Goal: Use online tool/utility: Utilize a website feature to perform a specific function

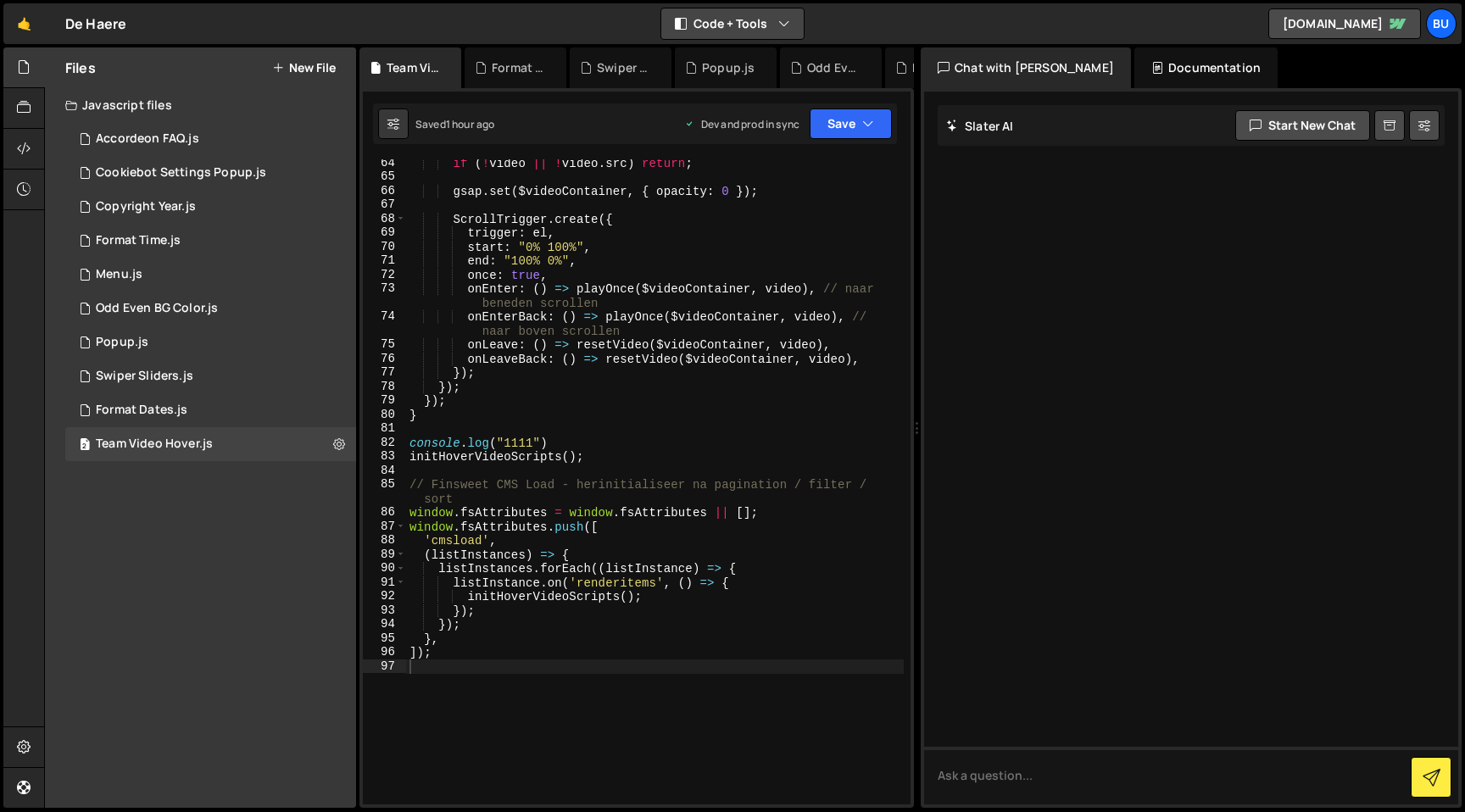
scroll to position [884, 0]
click at [881, 354] on div "if ( ! video || ! video . src ) return ; gsap . set ( $videoContainer , { opaci…" at bounding box center [655, 492] width 498 height 673
click at [881, 318] on div "if ( ! video || ! video . src ) return ; gsap . set ( $videoContainer , { opaci…" at bounding box center [655, 492] width 498 height 673
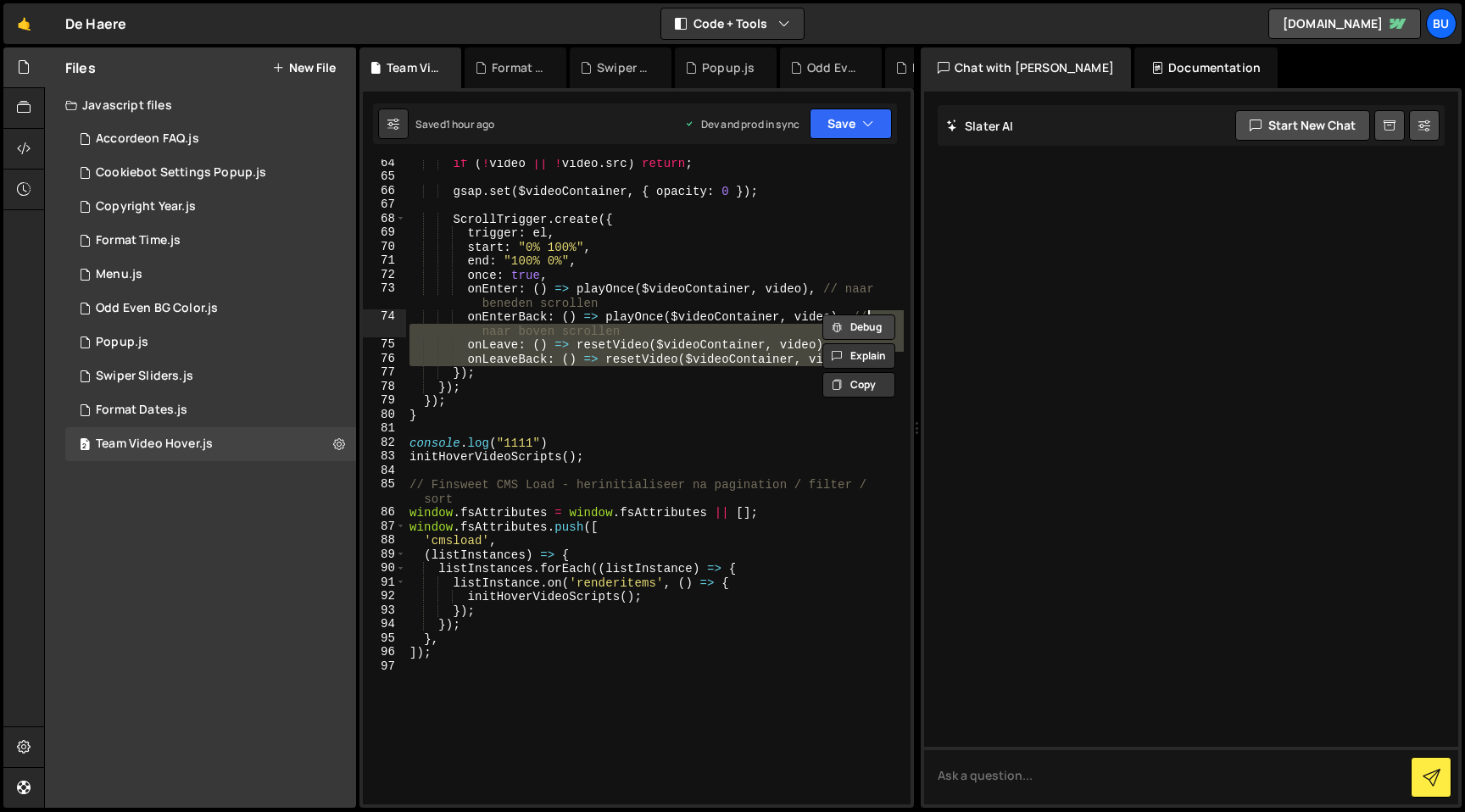
click at [878, 329] on button "Debug" at bounding box center [859, 327] width 73 height 26
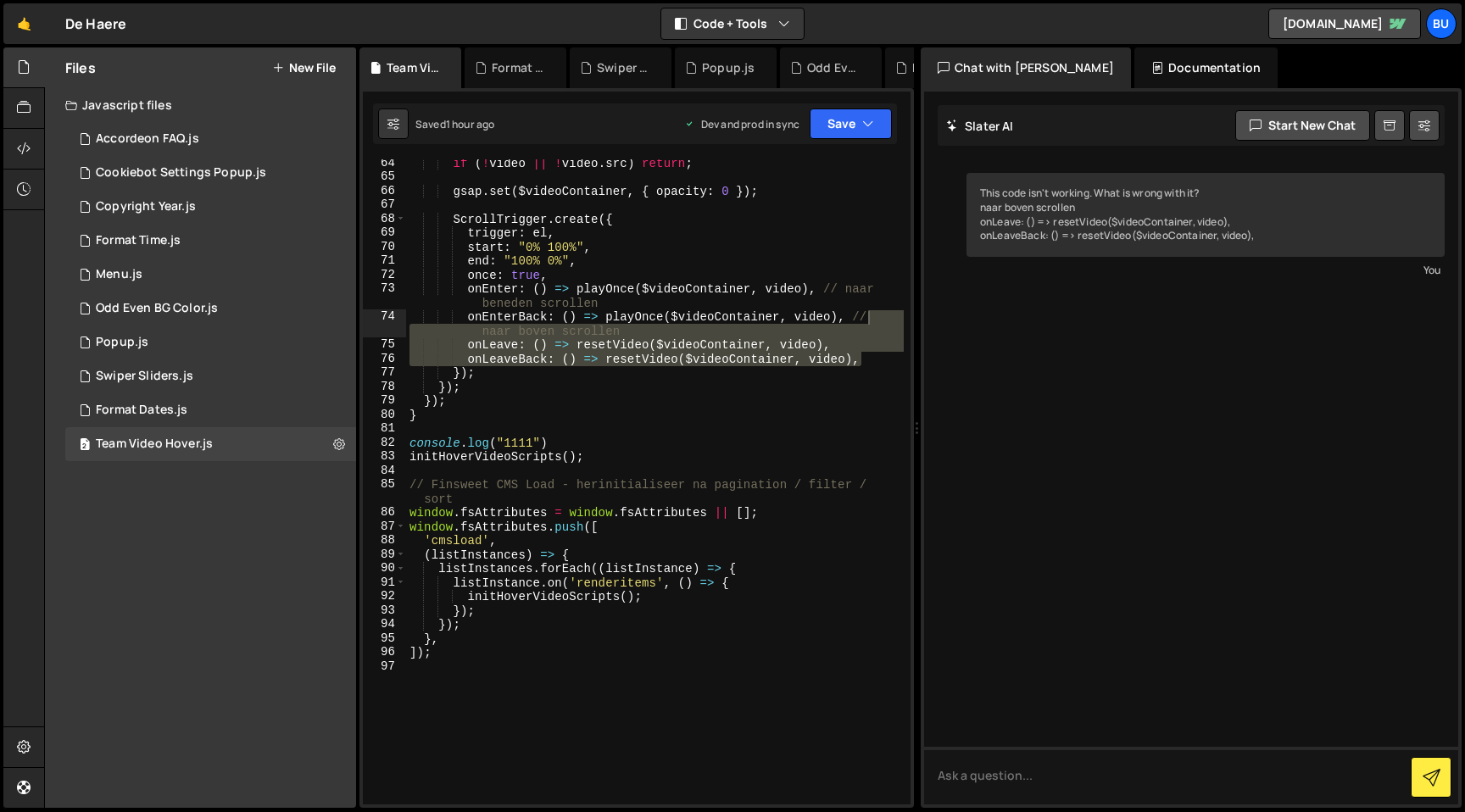
click at [733, 314] on div "if ( ! video || ! video . src ) return ; gsap . set ( $videoContainer , { opaci…" at bounding box center [655, 492] width 498 height 673
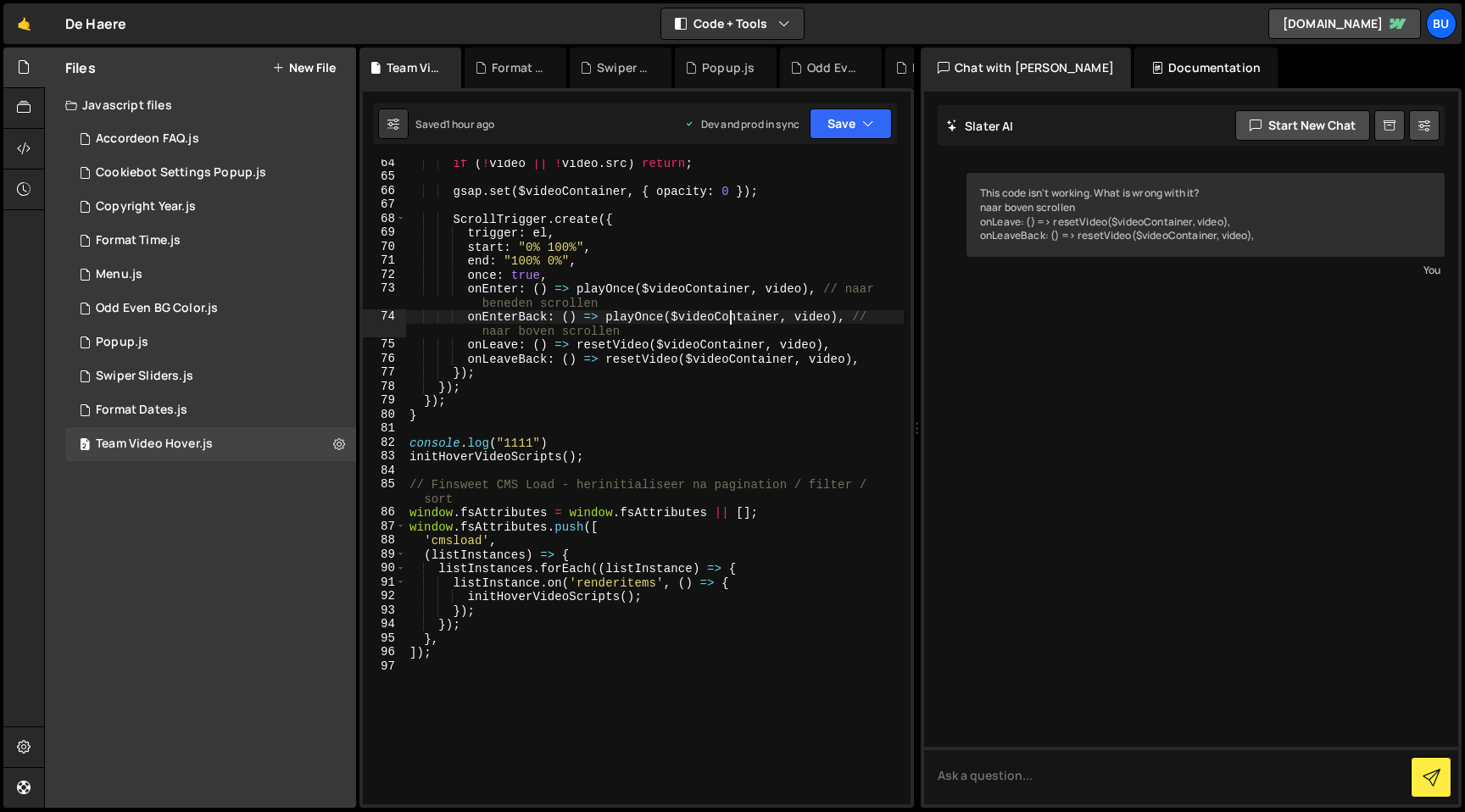
click at [746, 352] on div "if ( ! video || ! video . src ) return ; gsap . set ( $videoContainer , { opaci…" at bounding box center [655, 492] width 498 height 673
click at [739, 331] on div "if ( ! video || ! video . src ) return ; gsap . set ( $videoContainer , { opaci…" at bounding box center [655, 492] width 498 height 673
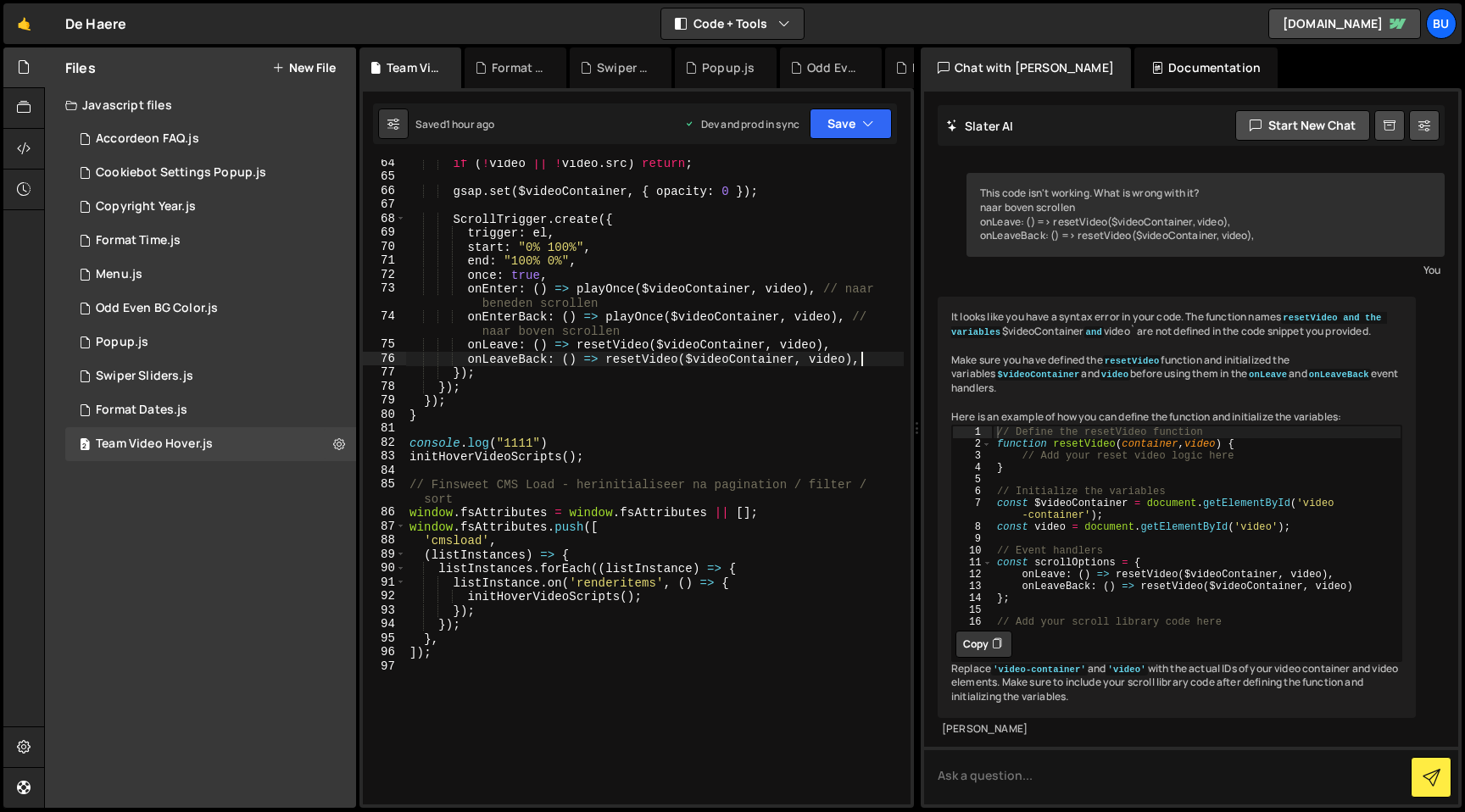
click at [871, 362] on div "if ( ! video || ! video . src ) return ; gsap . set ( $videoContainer , { opaci…" at bounding box center [655, 492] width 498 height 673
click at [859, 352] on div "if ( ! video || ! video . src ) return ; gsap . set ( $videoContainer , { opaci…" at bounding box center [655, 492] width 498 height 673
click at [867, 338] on div "if ( ! video || ! video . src ) return ; gsap . set ( $videoContainer , { opaci…" at bounding box center [655, 492] width 498 height 673
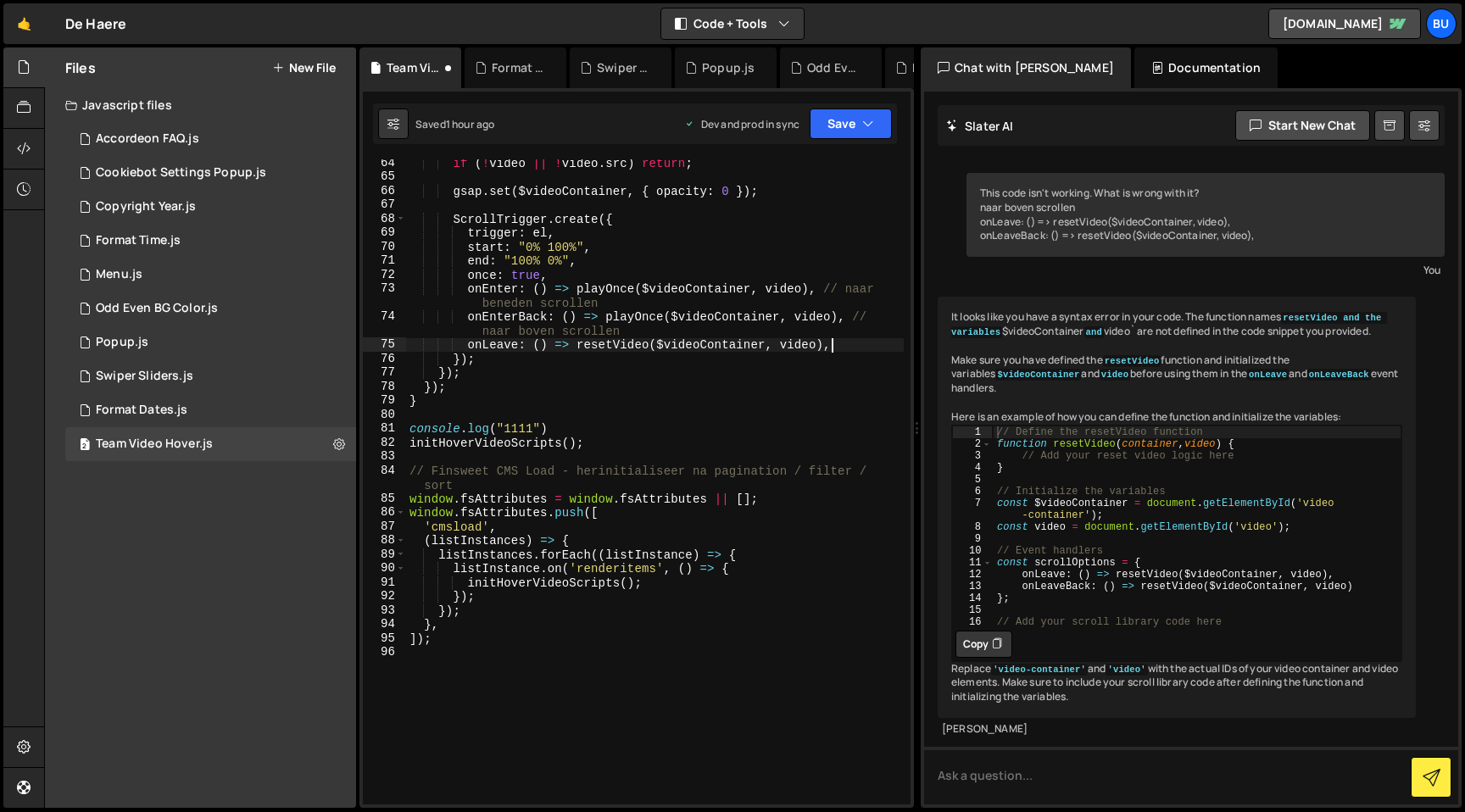
click at [881, 317] on div "if ( ! video || ! video . src ) return ; gsap . set ( $videoContainer , { opaci…" at bounding box center [655, 492] width 498 height 673
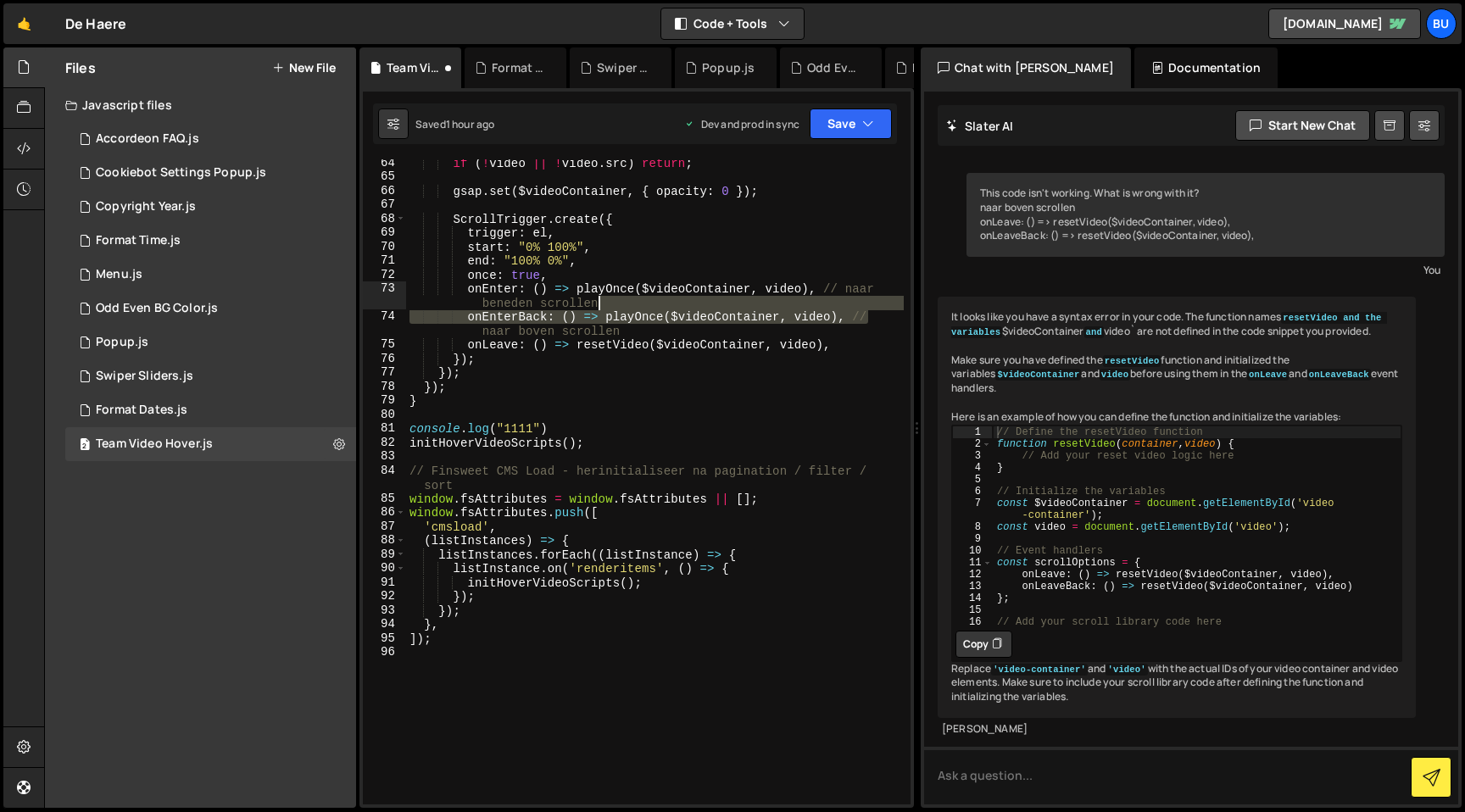
click at [870, 304] on div "if ( ! video || ! video . src ) return ; gsap . set ( $videoContainer , { opaci…" at bounding box center [655, 492] width 498 height 673
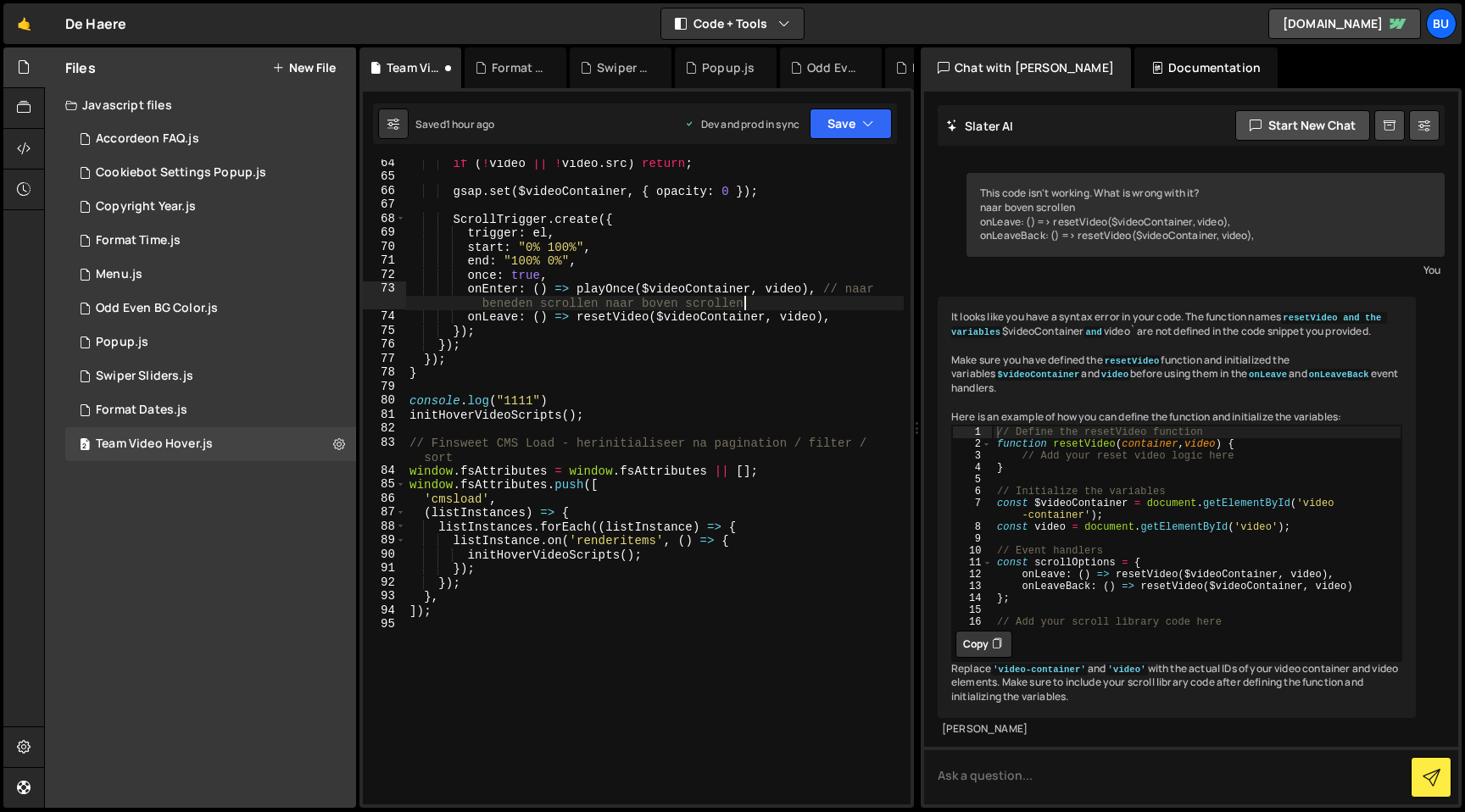
click at [769, 302] on div "if ( ! video || ! video . src ) return ; gsap . set ( $videoContainer , { opaci…" at bounding box center [655, 492] width 498 height 673
click at [821, 290] on div "if ( ! video || ! video . src ) return ; gsap . set ( $videoContainer , { opaci…" at bounding box center [655, 492] width 498 height 673
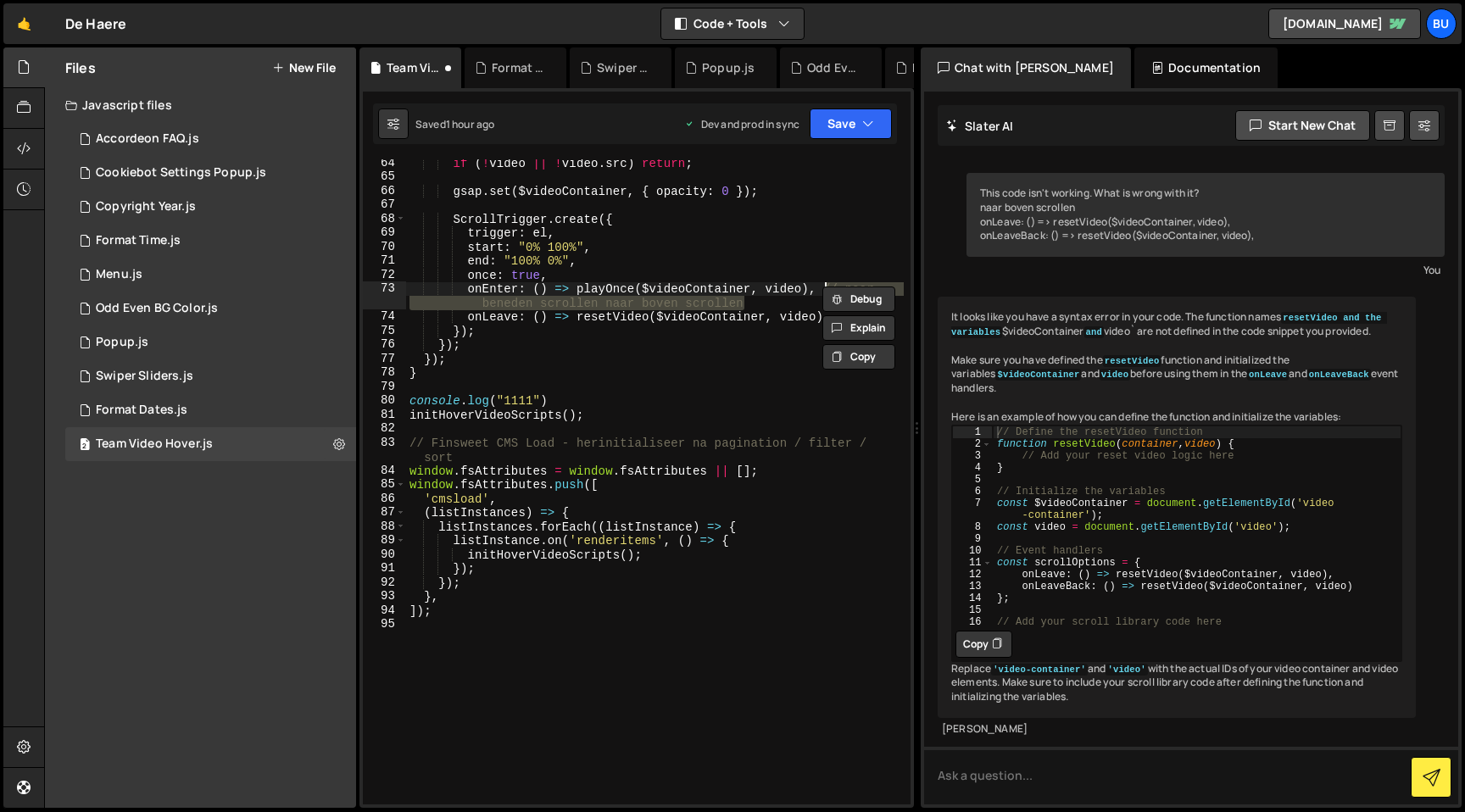
type textarea "onEnter: () => playOnce($videoContainer, video),"
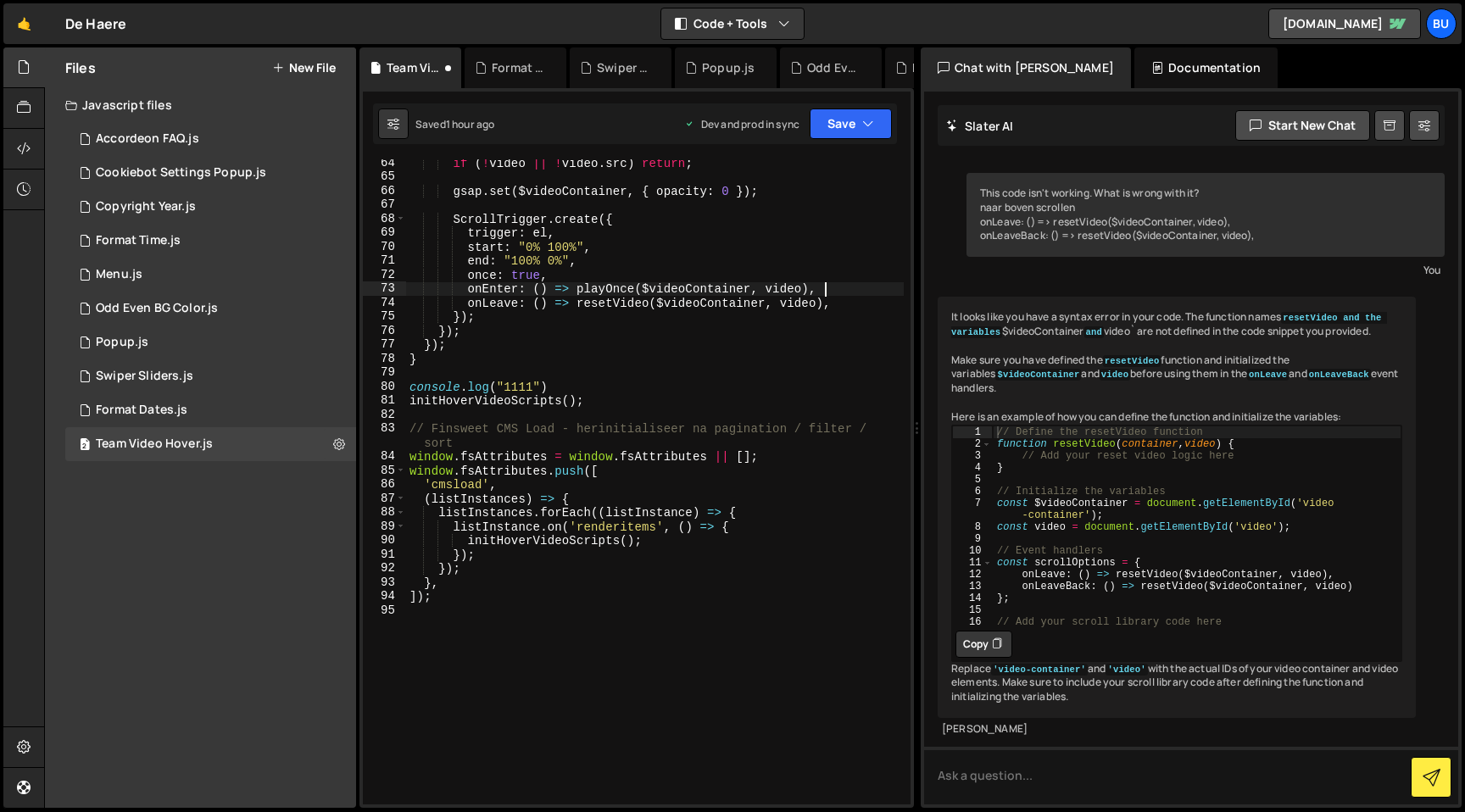
click at [802, 198] on div "if ( ! video || ! video . src ) return ; gsap . set ( $videoContainer , { opaci…" at bounding box center [655, 492] width 498 height 673
click at [874, 122] on button "Save" at bounding box center [850, 123] width 82 height 31
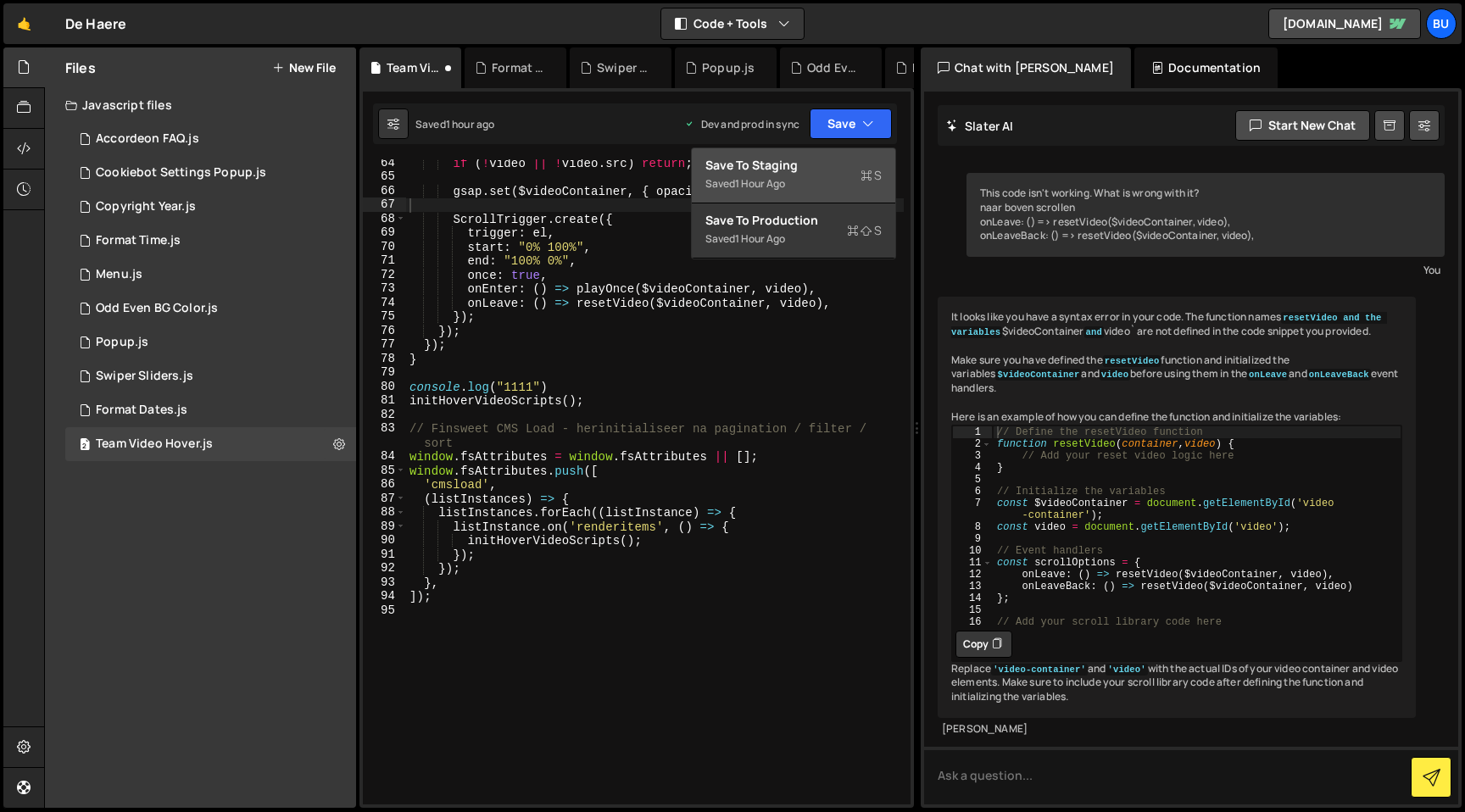
click at [803, 173] on div "Save to Staging S" at bounding box center [794, 165] width 177 height 17
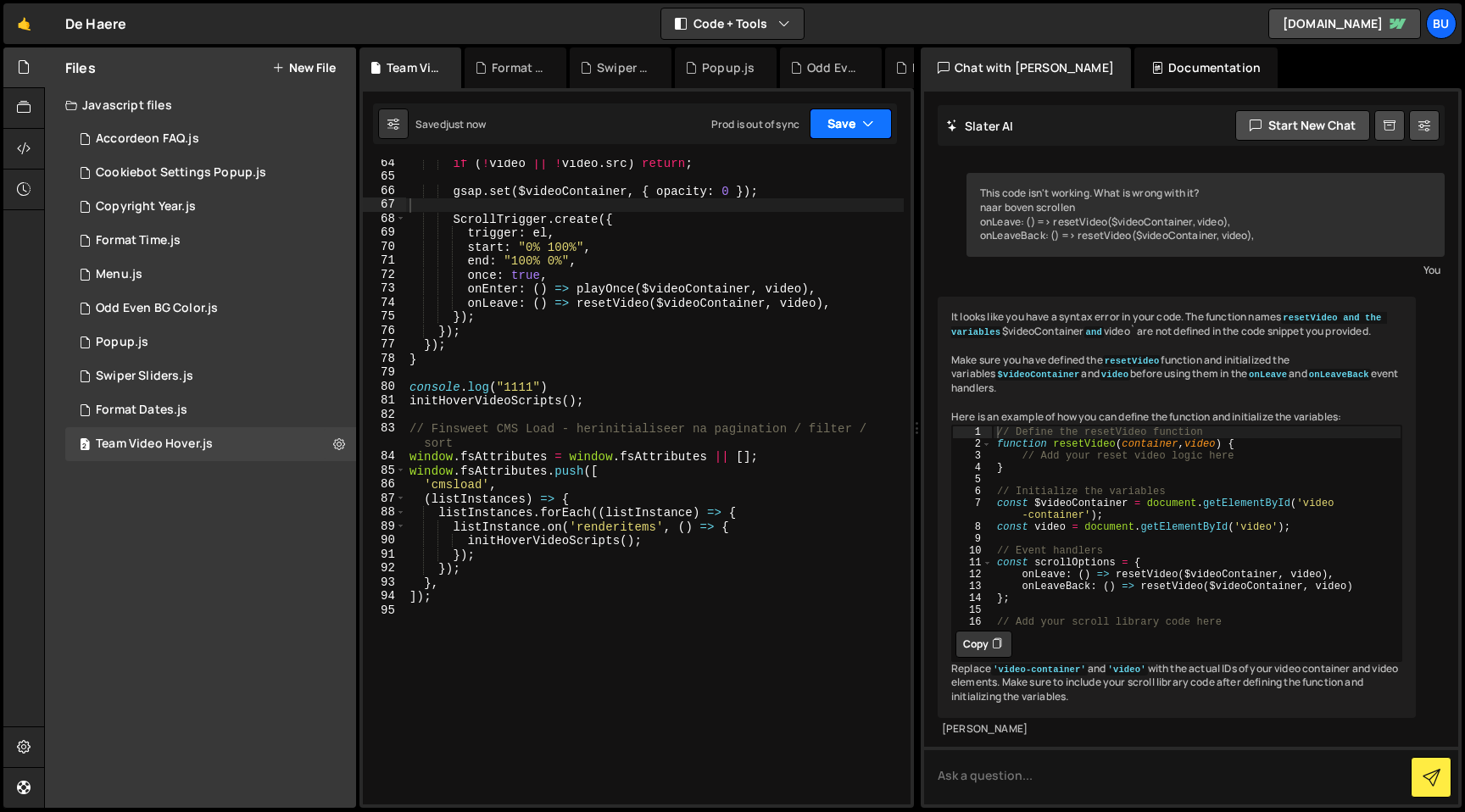
click at [868, 121] on icon "button" at bounding box center [868, 123] width 12 height 17
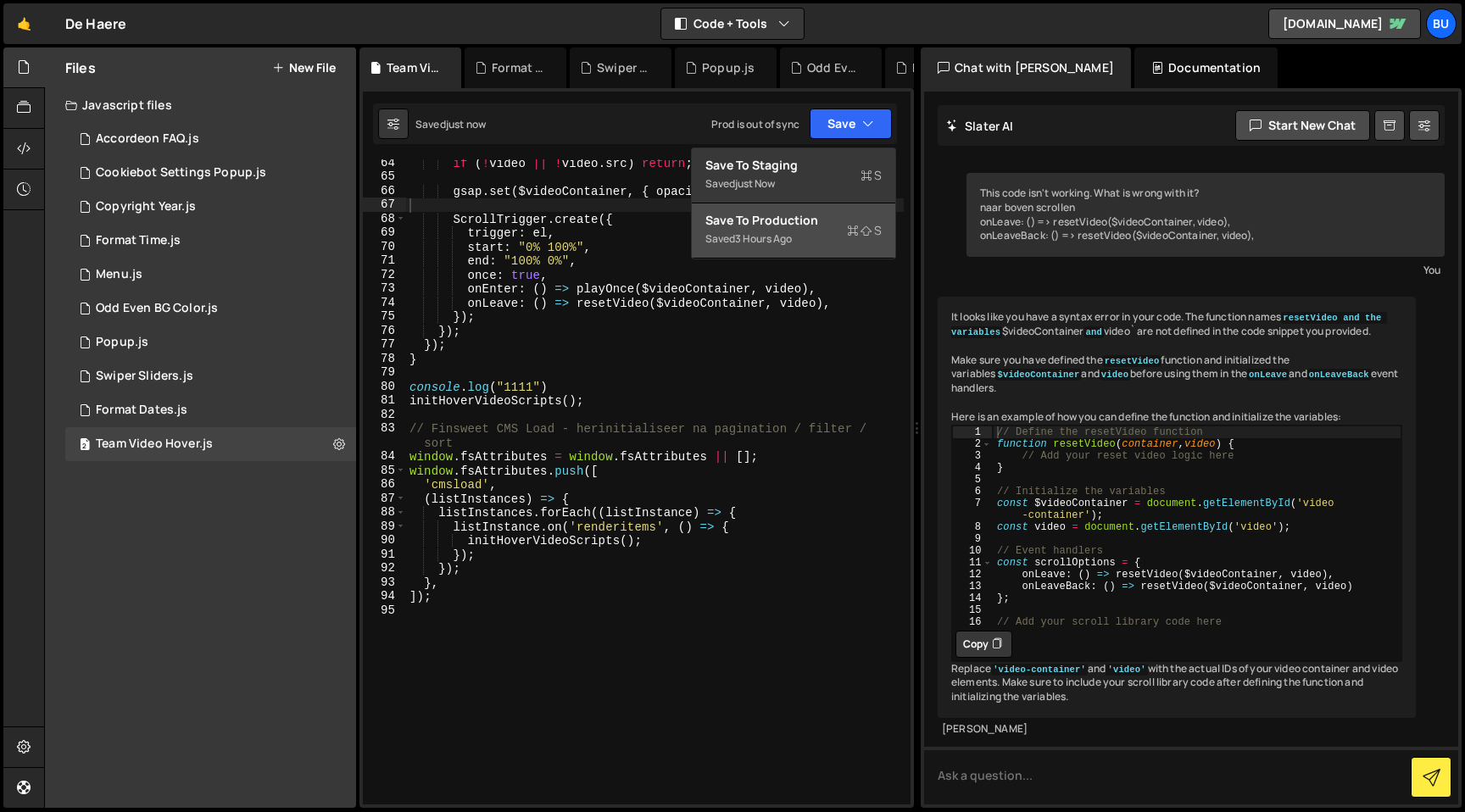
click at [817, 227] on div "Save to Production S" at bounding box center [794, 220] width 177 height 17
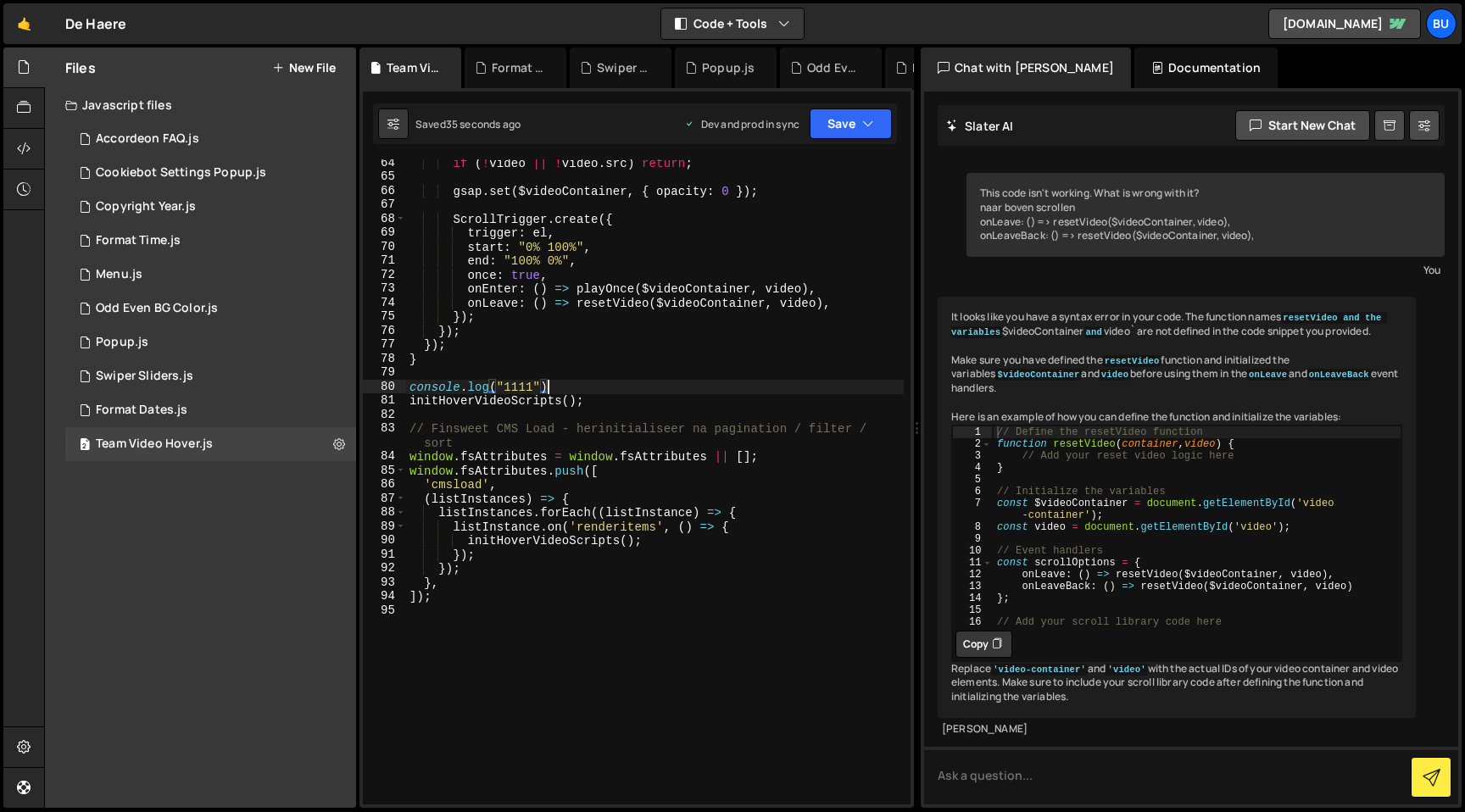
click at [589, 380] on div "if ( ! video || ! video . src ) return ; gsap . set ( $videoContainer , { opaci…" at bounding box center [655, 492] width 498 height 673
click at [581, 372] on div "if ( ! video || ! video . src ) return ; gsap . set ( $videoContainer , { opaci…" at bounding box center [655, 492] width 498 height 673
type textarea "console.log("1111")"
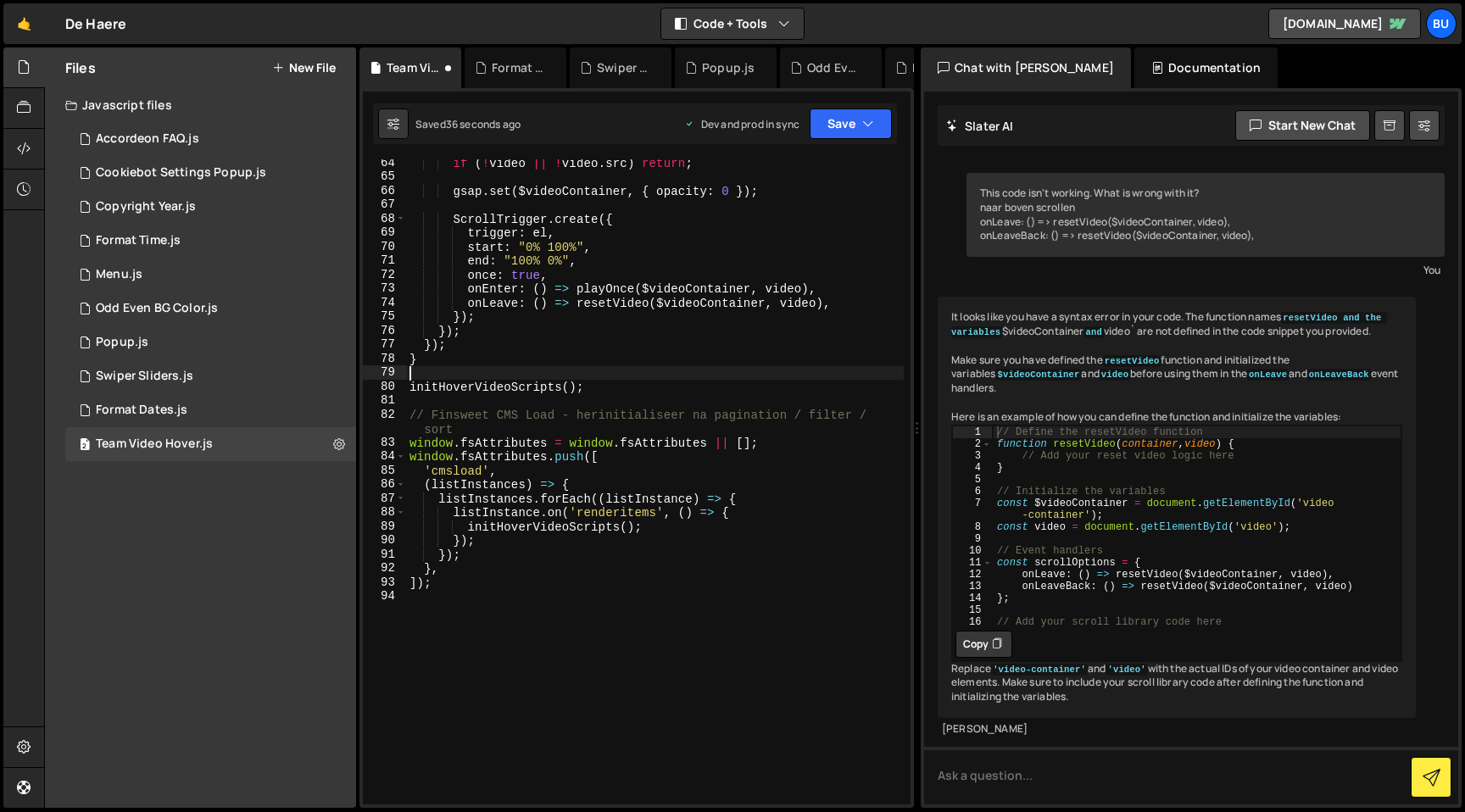
click at [601, 337] on div "if ( ! video || ! video . src ) return ; gsap . set ( $videoContainer , { opaci…" at bounding box center [655, 492] width 498 height 673
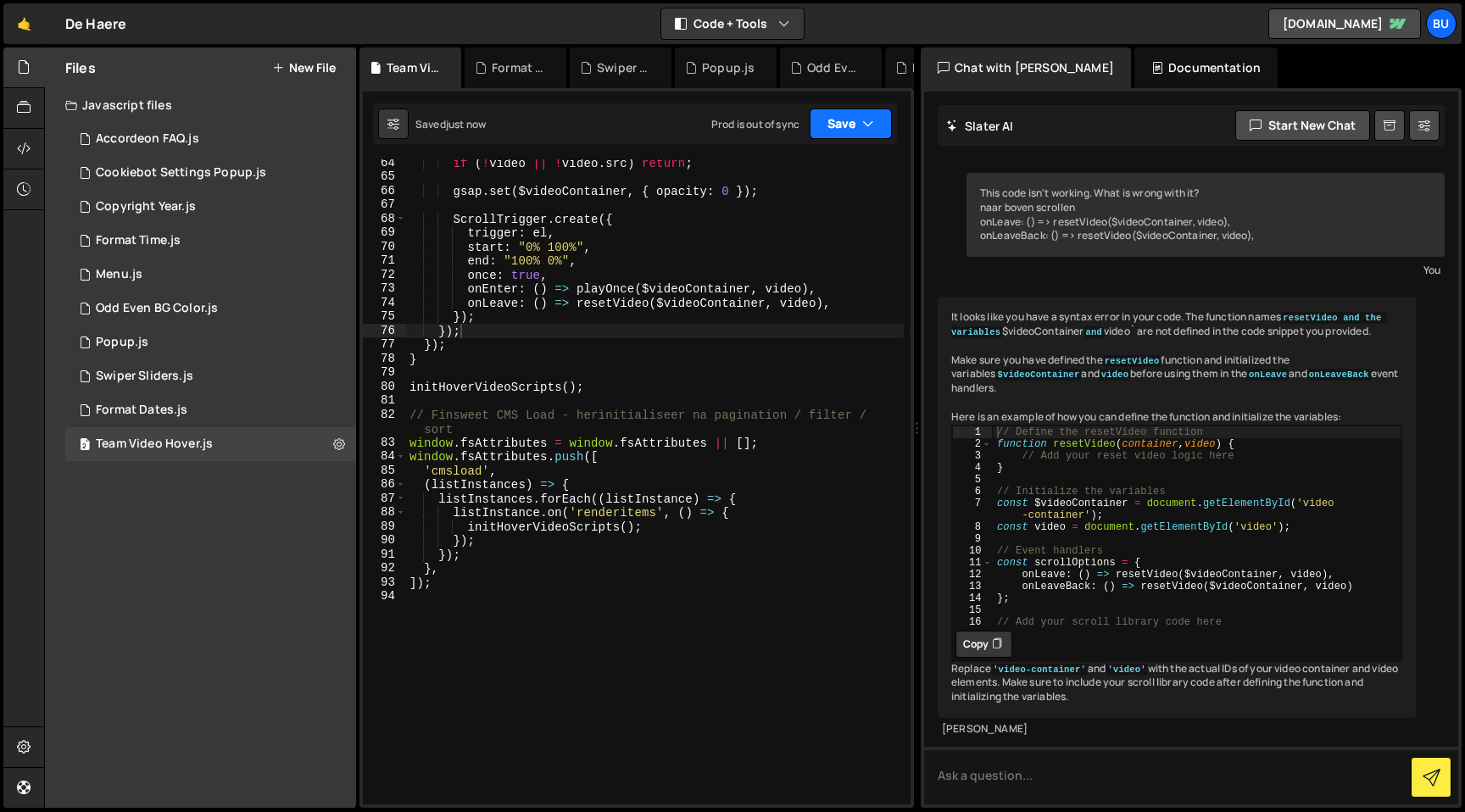
click at [850, 124] on button "Save" at bounding box center [850, 123] width 82 height 31
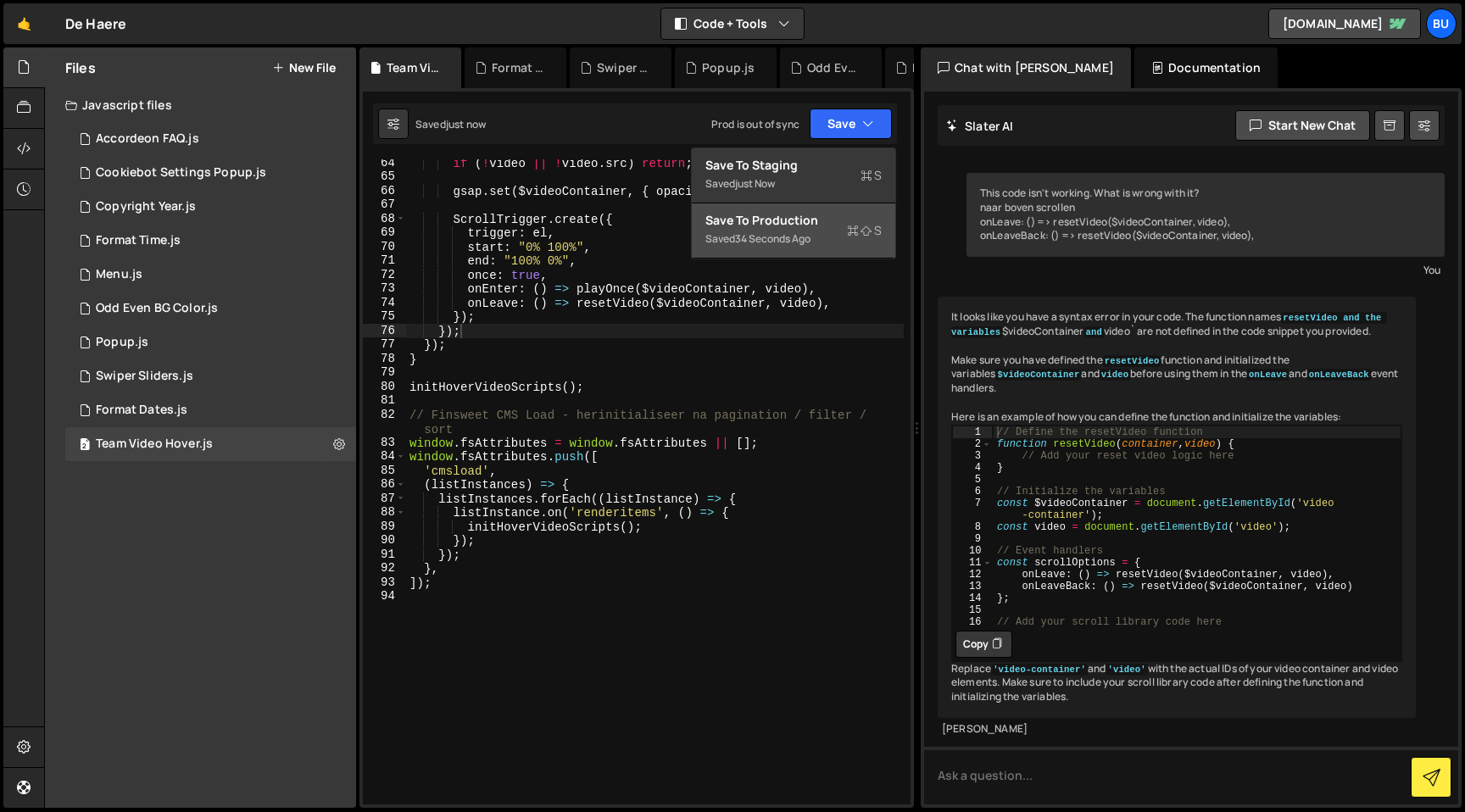
click at [814, 215] on div "Save to Production S" at bounding box center [794, 220] width 177 height 17
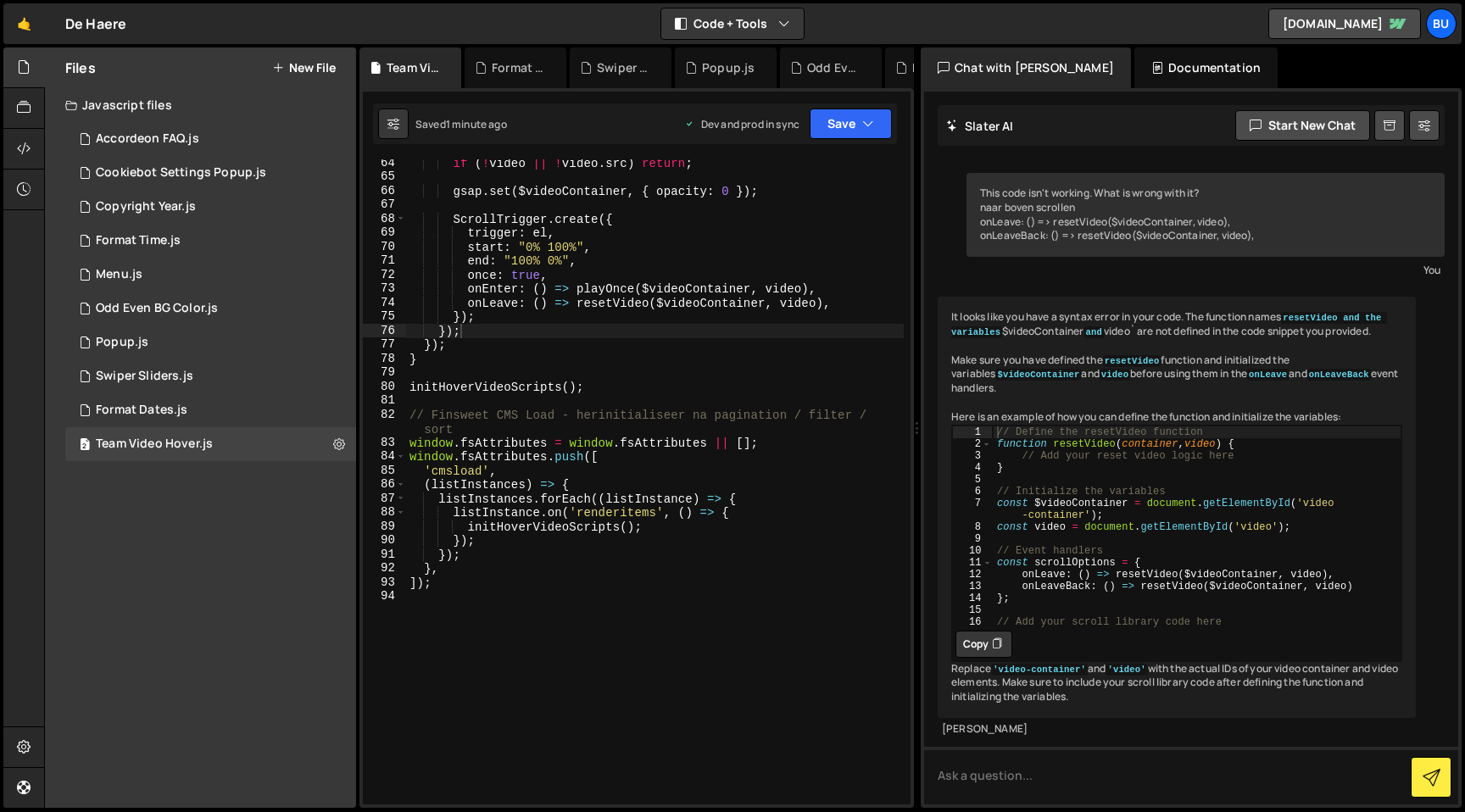
click at [578, 461] on div "if ( ! video || ! video . src ) return ; gsap . set ( $videoContainer , { opaci…" at bounding box center [655, 492] width 498 height 673
click at [589, 483] on div "if ( ! video || ! video . src ) return ; gsap . set ( $videoContainer , { opaci…" at bounding box center [655, 492] width 498 height 673
click at [775, 513] on div "if ( ! video || ! video . src ) return ; gsap . set ( $videoContainer , { opaci…" at bounding box center [655, 492] width 498 height 673
type textarea "listInstance.on('renderitems', () => {"
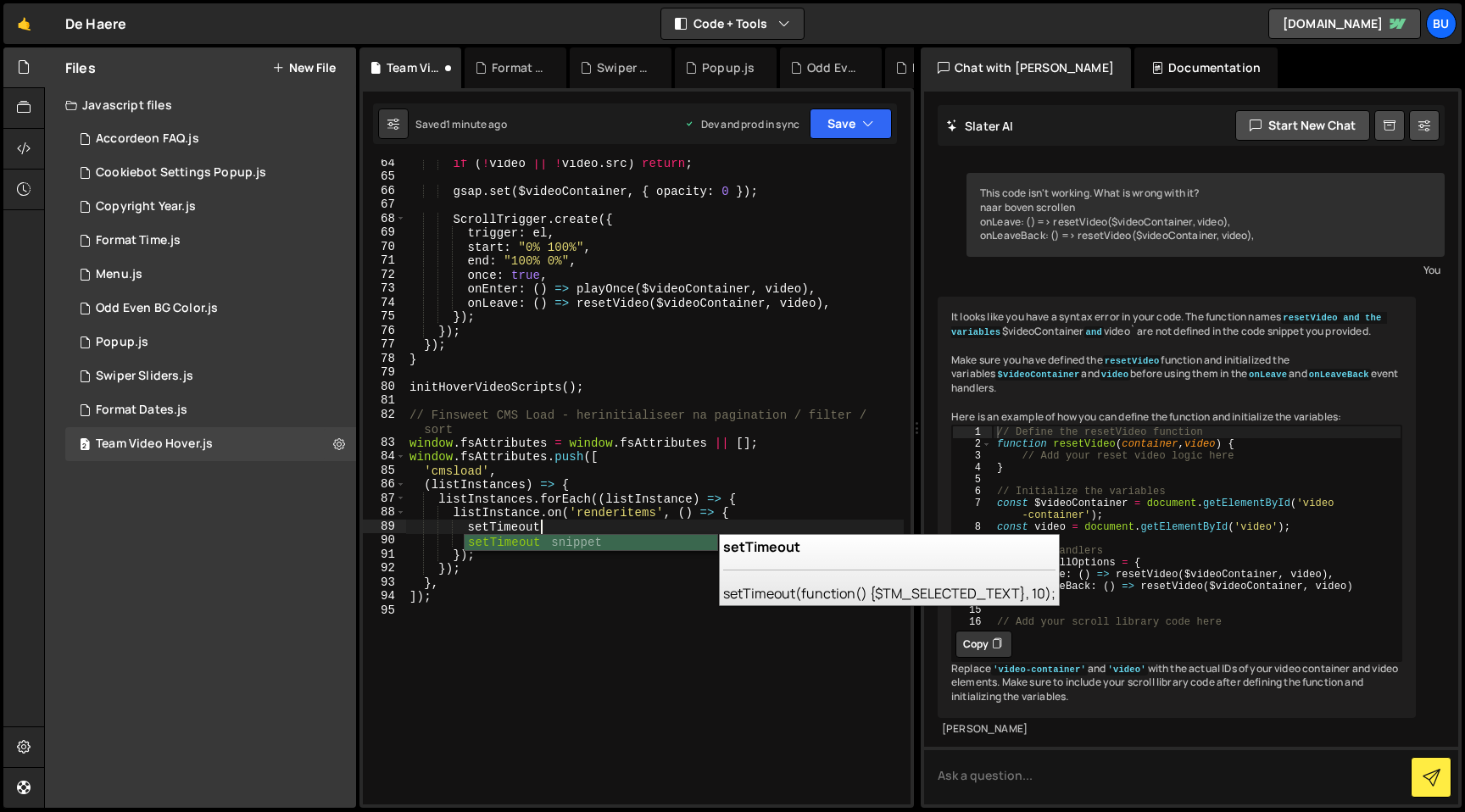
scroll to position [0, 9]
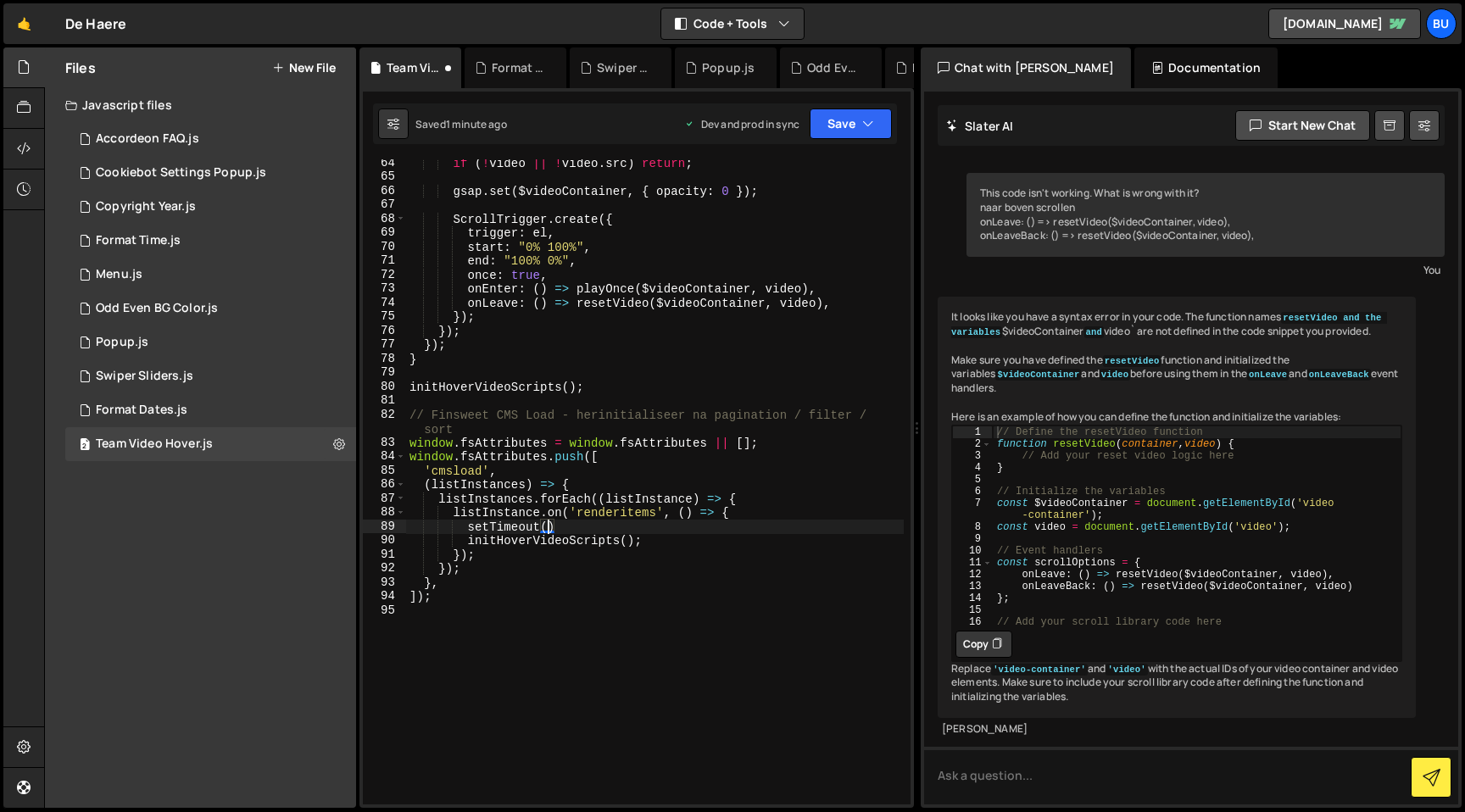
click at [514, 543] on div "if ( ! video || ! video . src ) return ; gsap . set ( $videoContainer , { opaci…" at bounding box center [655, 492] width 498 height 673
click at [549, 528] on div "if ( ! video || ! video . src ) return ; gsap . set ( $videoContainer , { opaci…" at bounding box center [655, 492] width 498 height 673
paste textarea "initHoverVideoScripts"
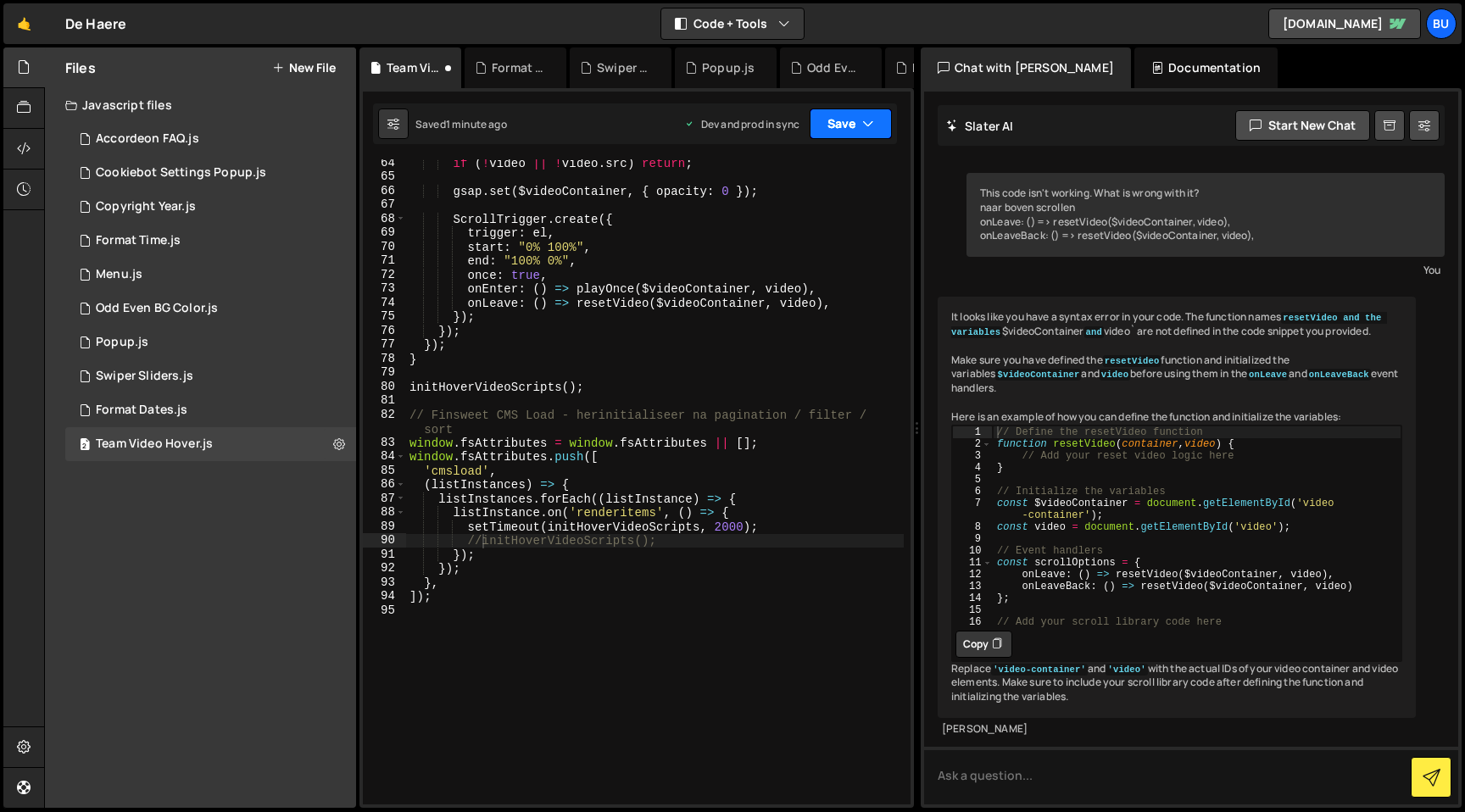
click at [859, 113] on button "Save" at bounding box center [850, 123] width 82 height 31
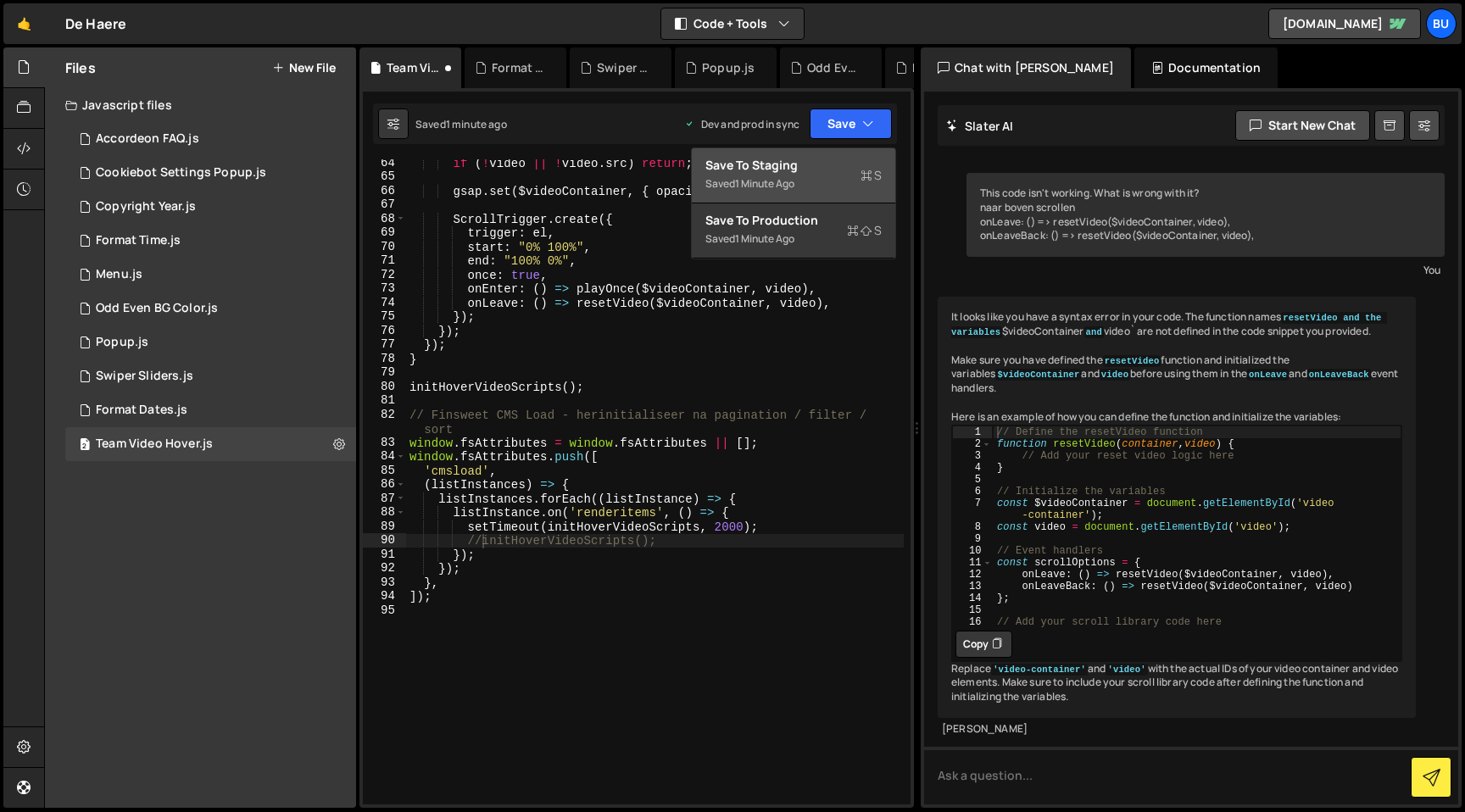
click at [792, 178] on div "1 minute ago" at bounding box center [765, 183] width 60 height 15
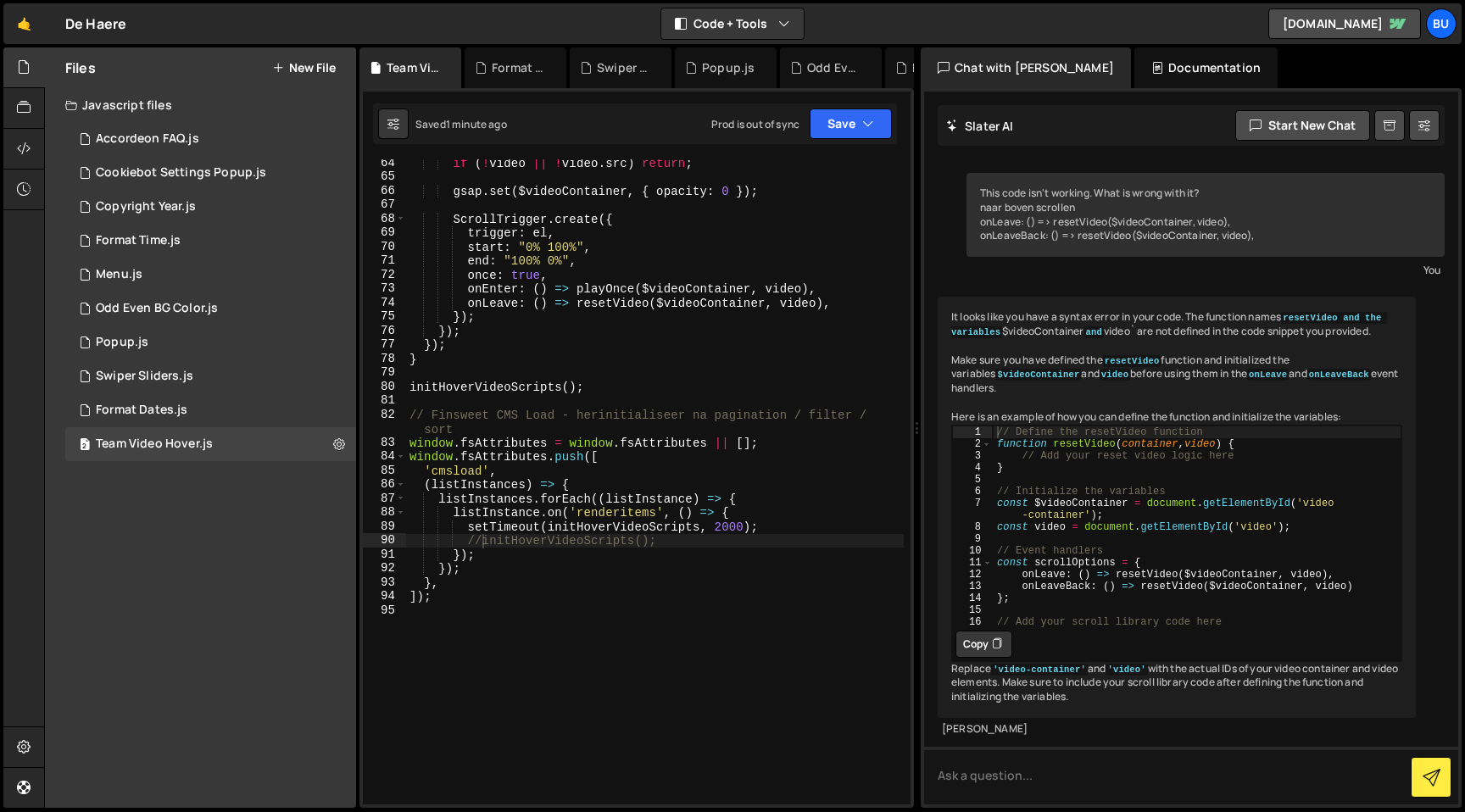
click at [721, 533] on div "if ( ! video || ! video . src ) return ; gsap . set ( $videoContainer , { opaci…" at bounding box center [655, 492] width 498 height 673
click at [852, 135] on button "Save" at bounding box center [850, 123] width 82 height 31
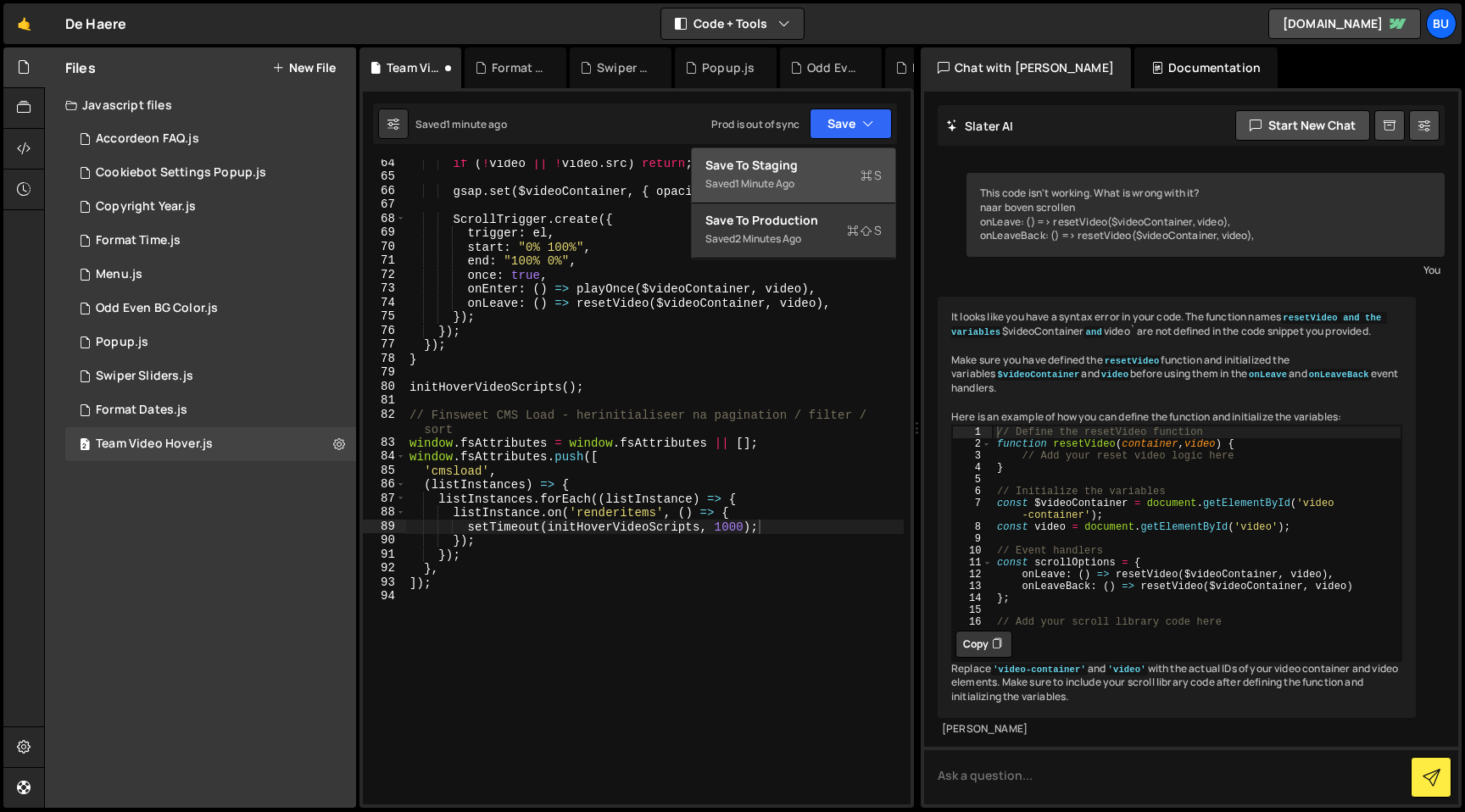
click at [815, 174] on div "Saved 1 minute ago" at bounding box center [794, 183] width 177 height 21
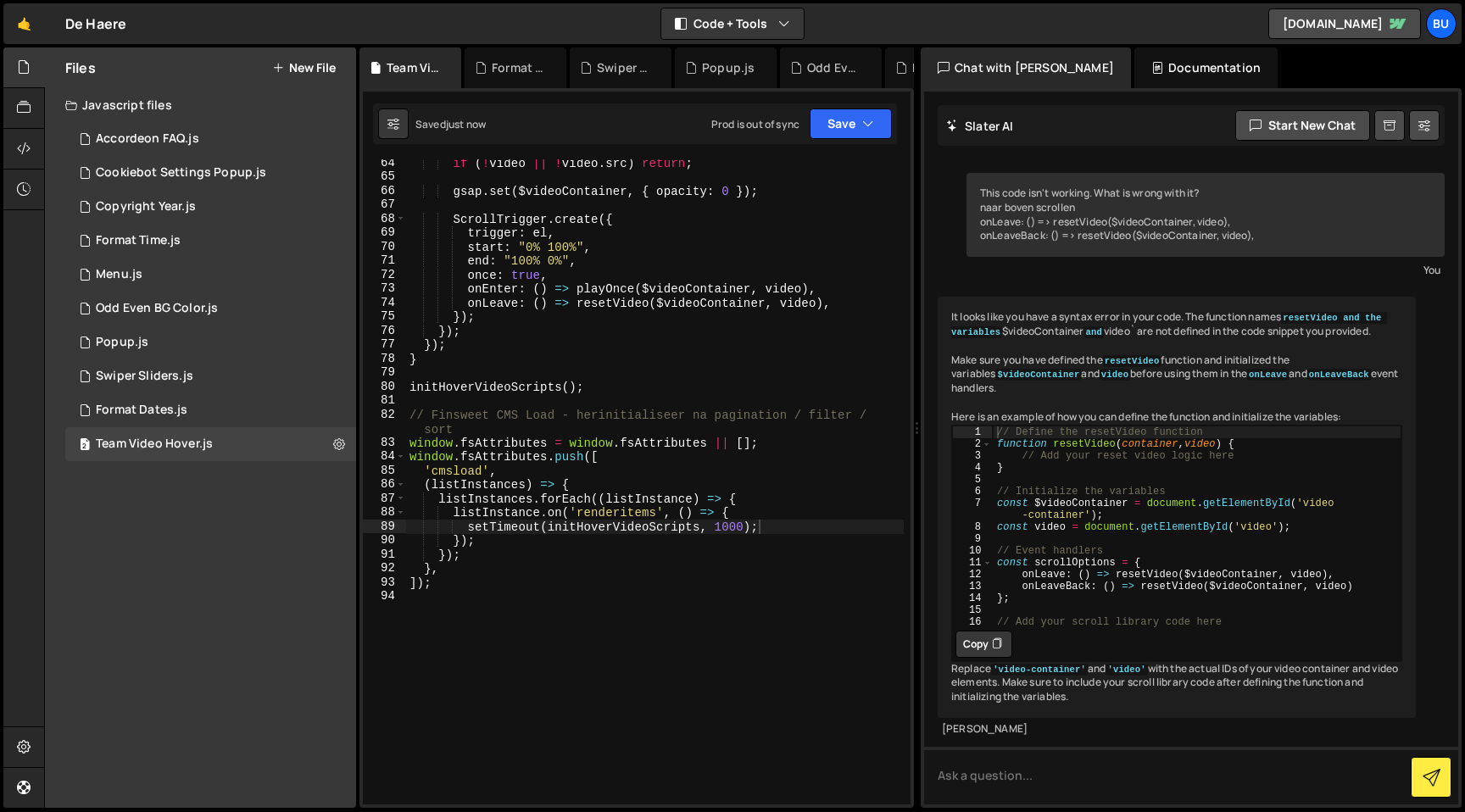
click at [858, 107] on div "Saved just now Prod is out of sync Upgrade to Edit Save Save to Staging S Saved…" at bounding box center [635, 123] width 524 height 41
click at [852, 120] on button "Save" at bounding box center [850, 123] width 82 height 31
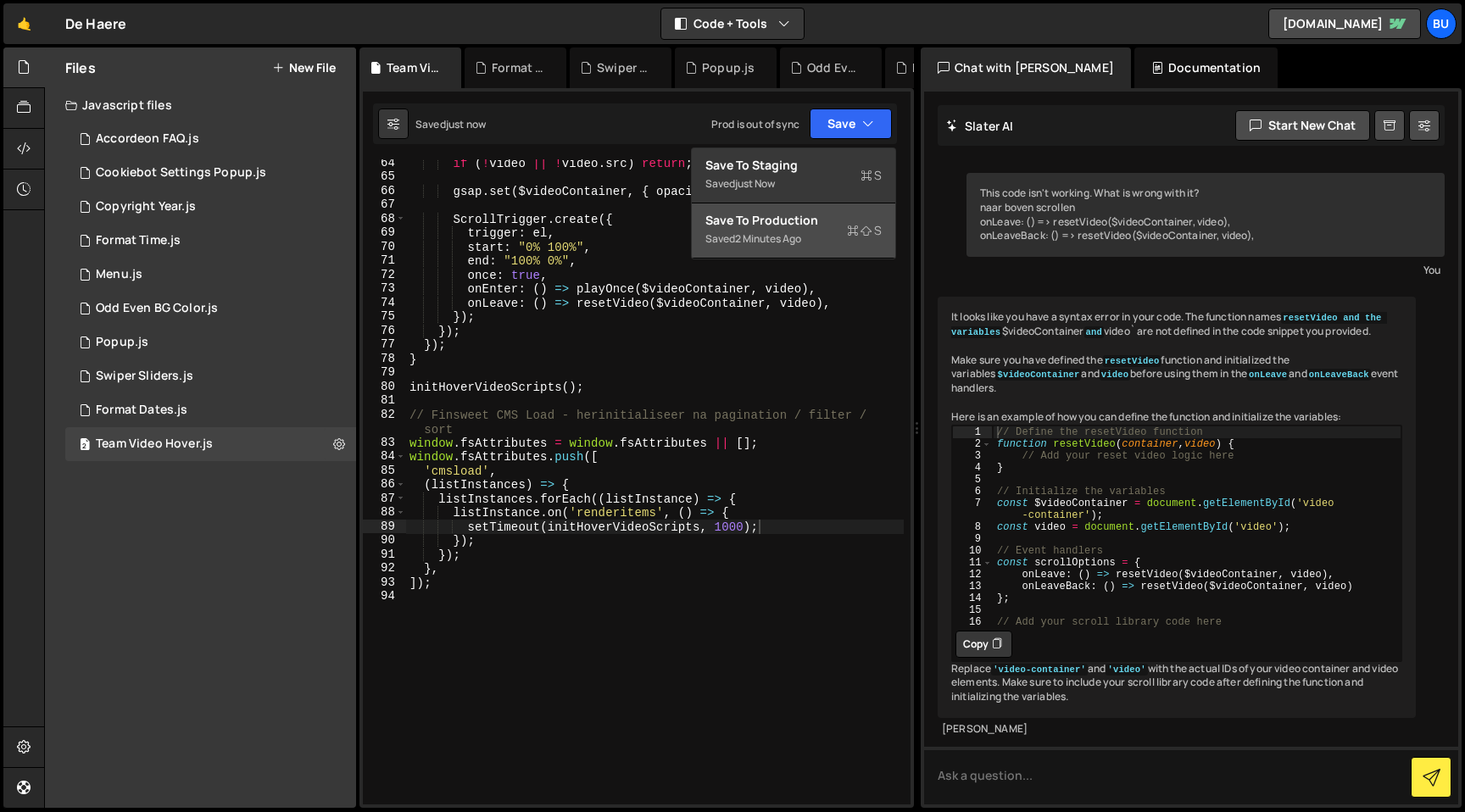
click at [798, 225] on div "Save to Production S" at bounding box center [794, 220] width 177 height 17
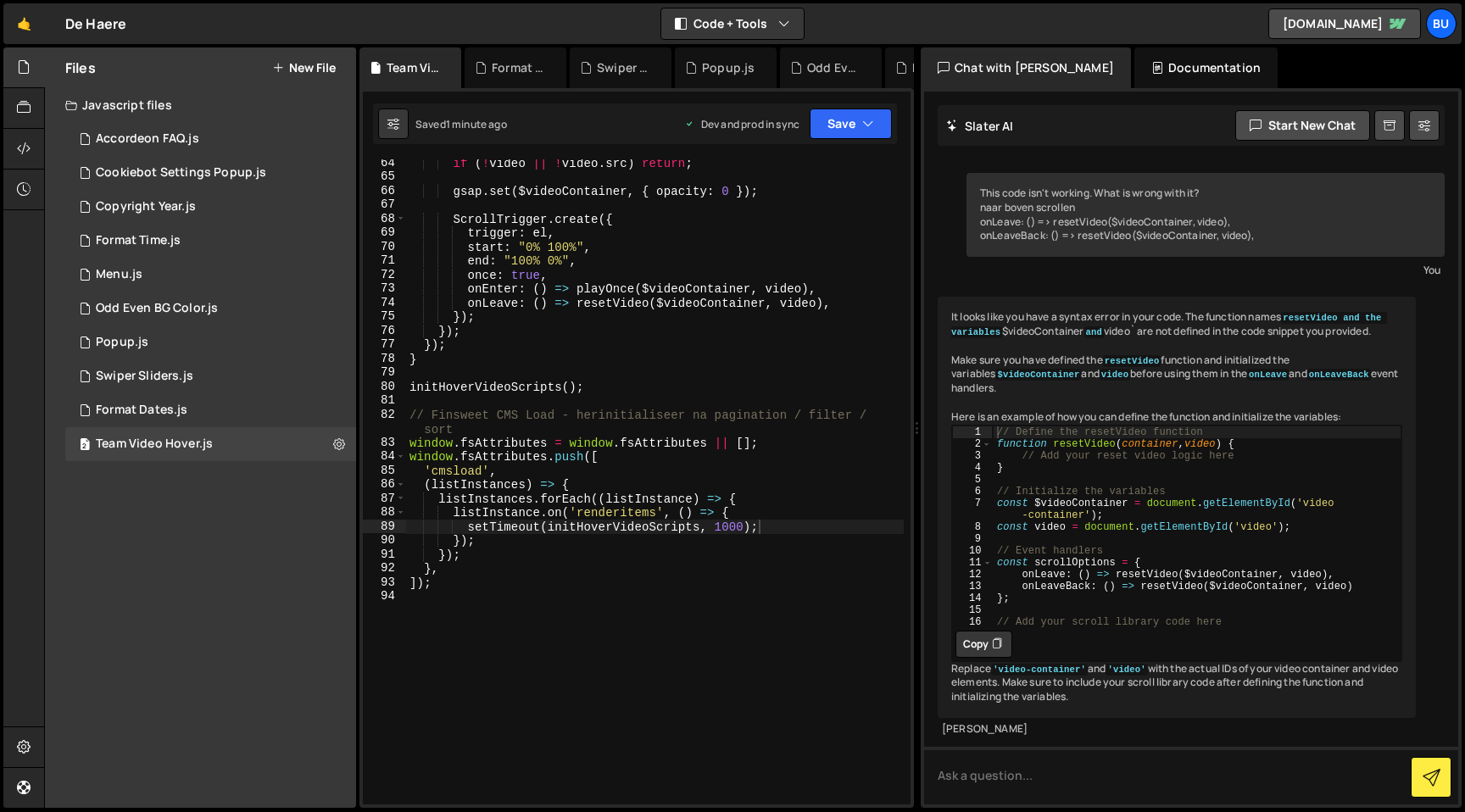
scroll to position [0, 12]
click at [605, 252] on div "if ( ! video || ! video . src ) return ; gsap . set ( $videoContainer , { opaci…" at bounding box center [655, 492] width 498 height 673
click at [598, 265] on div "if ( ! video || ! video . src ) return ; gsap . set ( $videoContainer , { opaci…" at bounding box center [655, 492] width 498 height 673
click at [618, 235] on div "if ( ! video || ! video . src ) return ; gsap . set ( $videoContainer , { opaci…" at bounding box center [655, 492] width 498 height 673
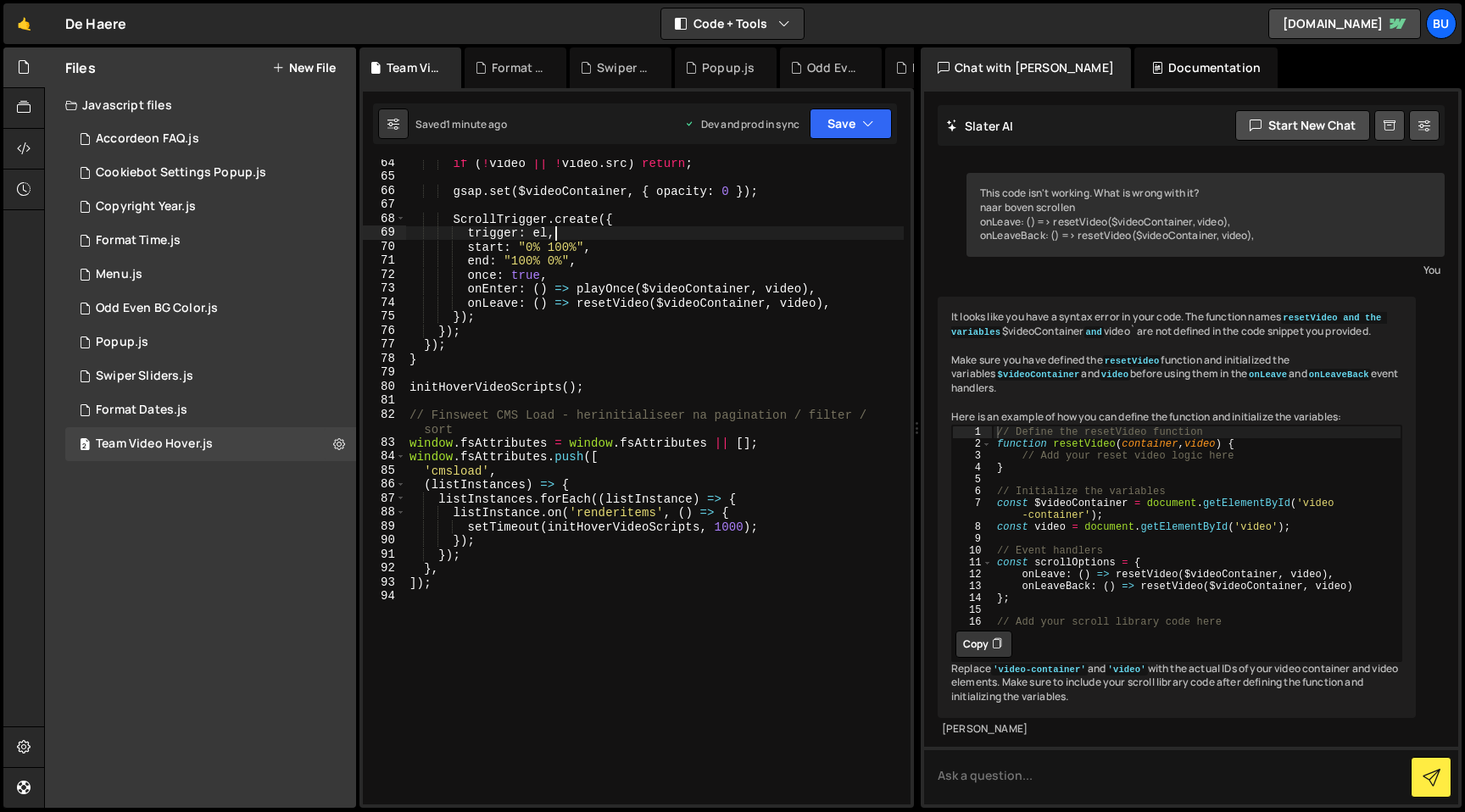
scroll to position [0, 9]
click at [564, 248] on div "if ( ! video || ! video . src ) return ; gsap . set ( $videoContainer , { opaci…" at bounding box center [655, 492] width 498 height 673
click at [844, 126] on button "Save" at bounding box center [850, 123] width 82 height 31
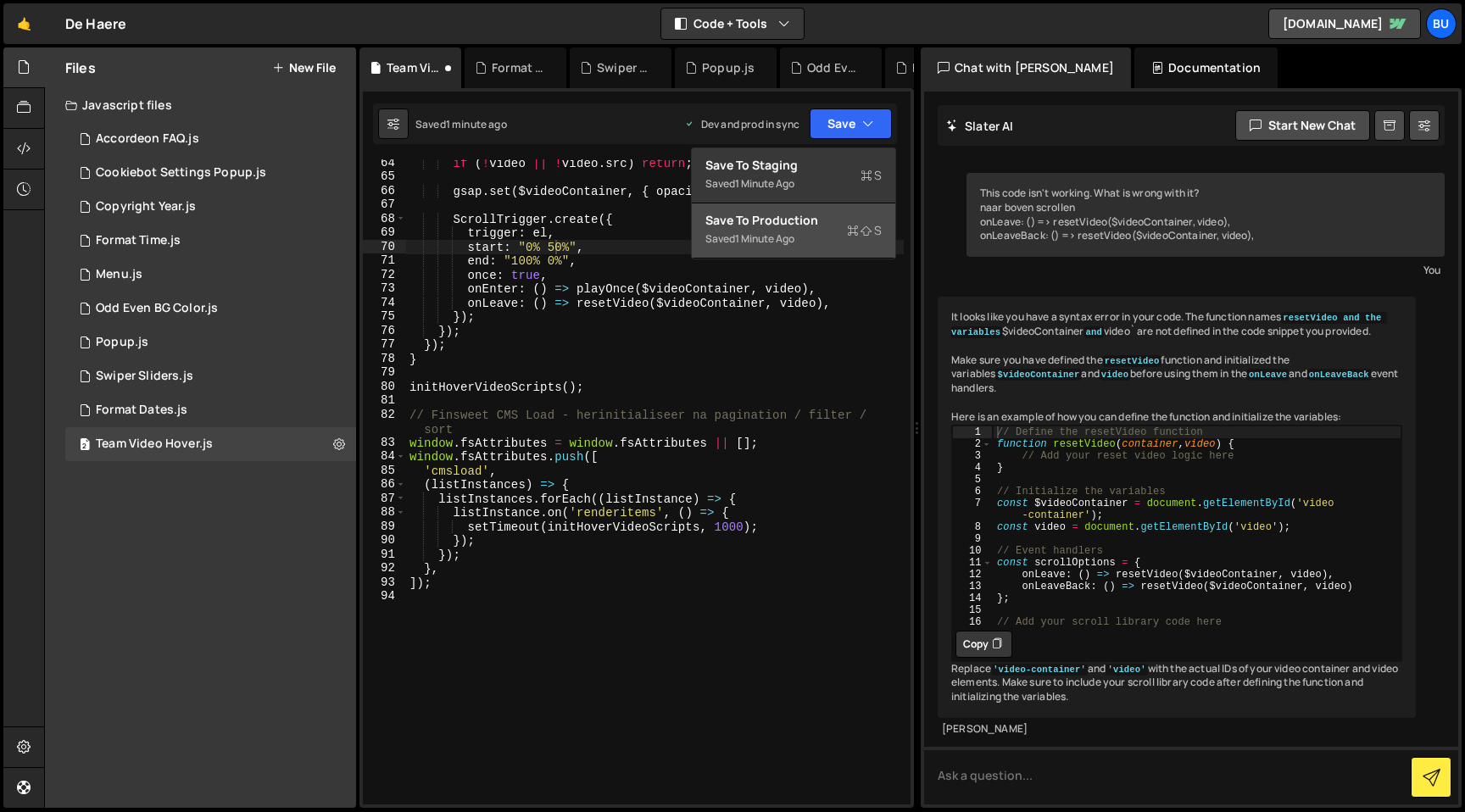
click at [789, 210] on button "Save to Production S Saved 1 minute ago" at bounding box center [794, 231] width 203 height 56
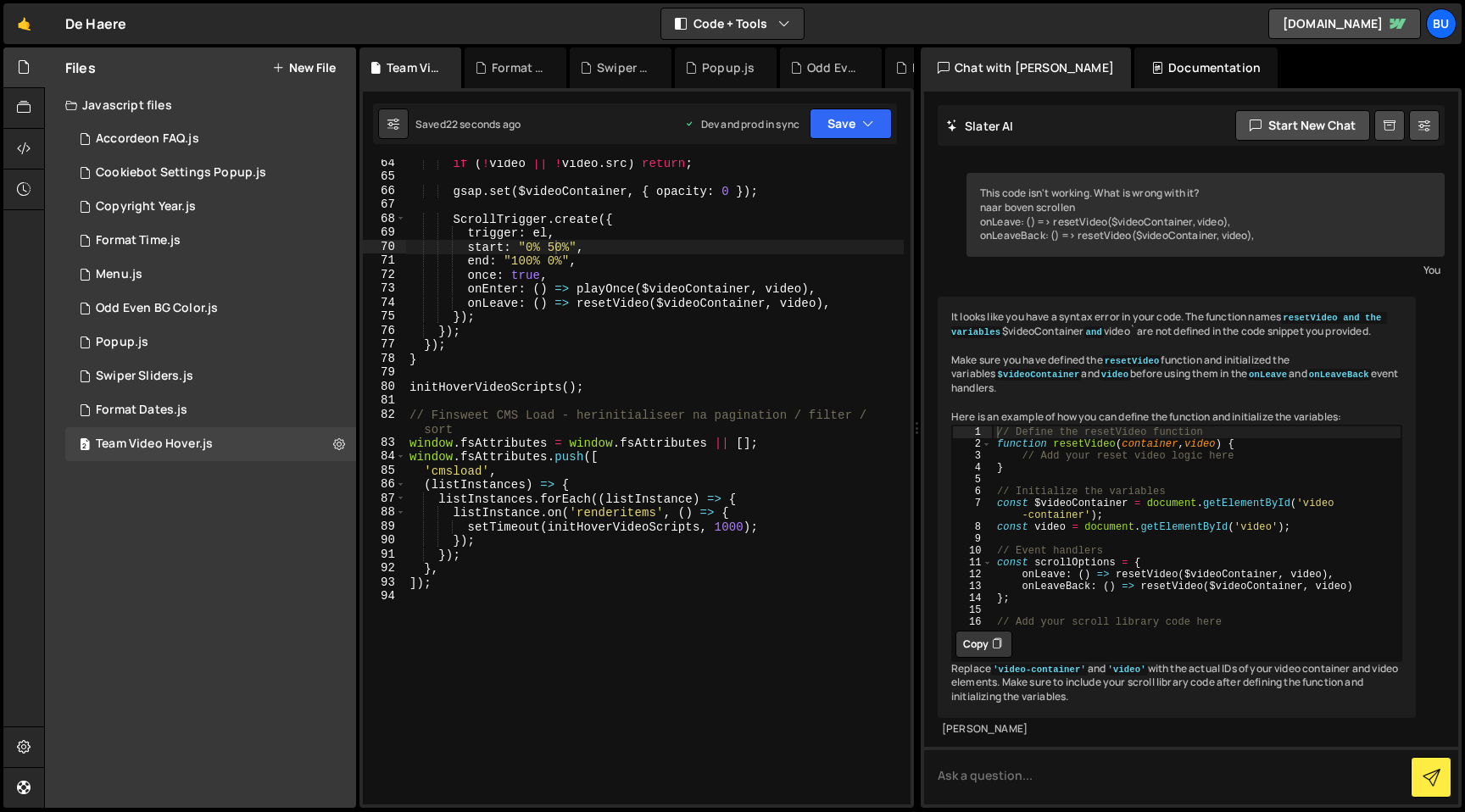
click at [555, 248] on div "if ( ! video || ! video . src ) return ; gsap . set ( $videoContainer , { opaci…" at bounding box center [655, 492] width 498 height 673
click at [842, 125] on button "Save" at bounding box center [850, 123] width 82 height 31
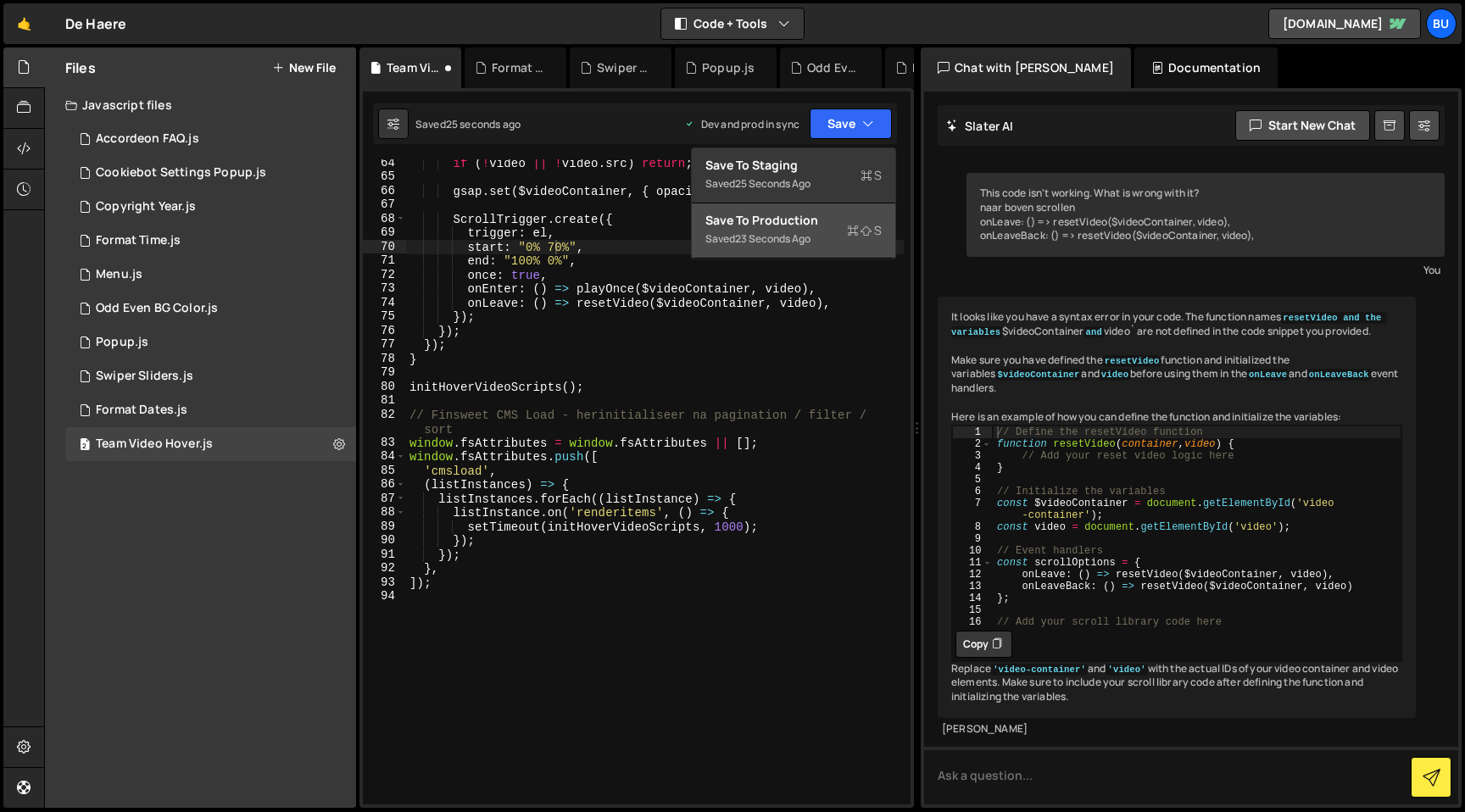
click at [796, 227] on div "Save to Production S" at bounding box center [794, 220] width 177 height 17
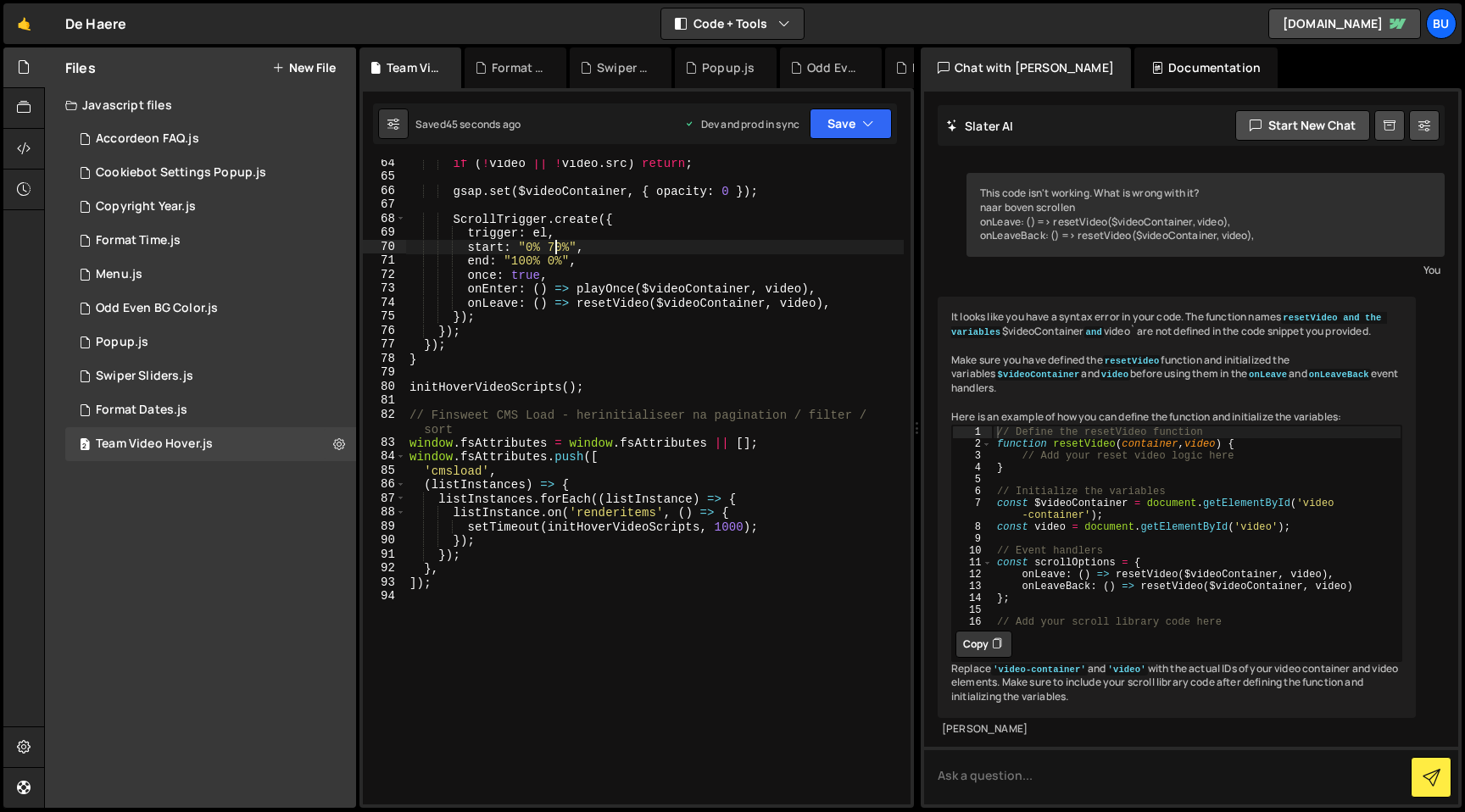
click at [555, 247] on div "if ( ! video || ! video . src ) return ; gsap . set ( $videoContainer , { opaci…" at bounding box center [655, 492] width 498 height 673
click at [600, 240] on div "if ( ! video || ! video . src ) return ; gsap . set ( $videoContainer , { opaci…" at bounding box center [655, 492] width 498 height 673
click at [862, 115] on icon "button" at bounding box center [868, 123] width 12 height 17
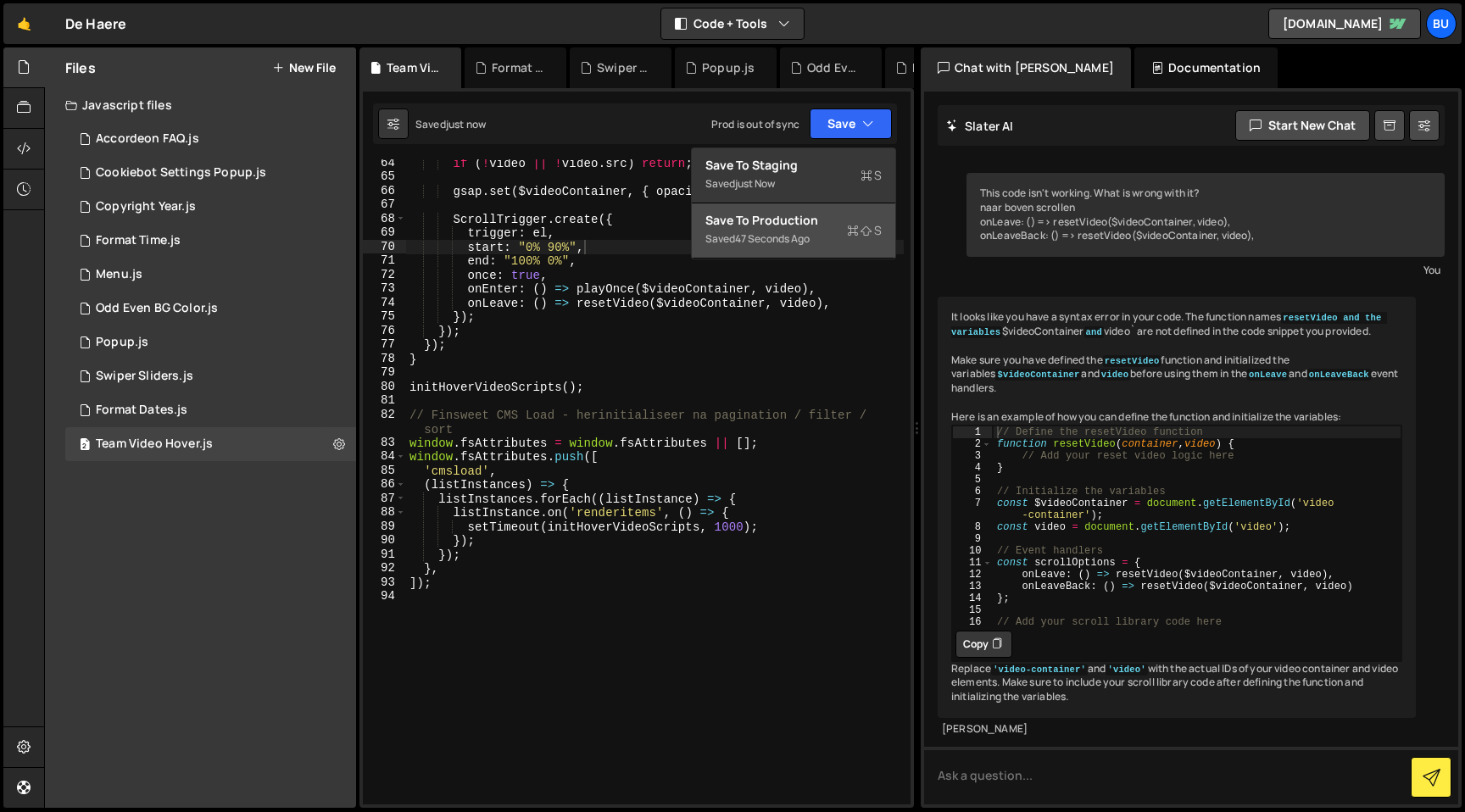
click at [782, 249] on button "Save to Production S Saved 47 seconds ago" at bounding box center [794, 231] width 203 height 56
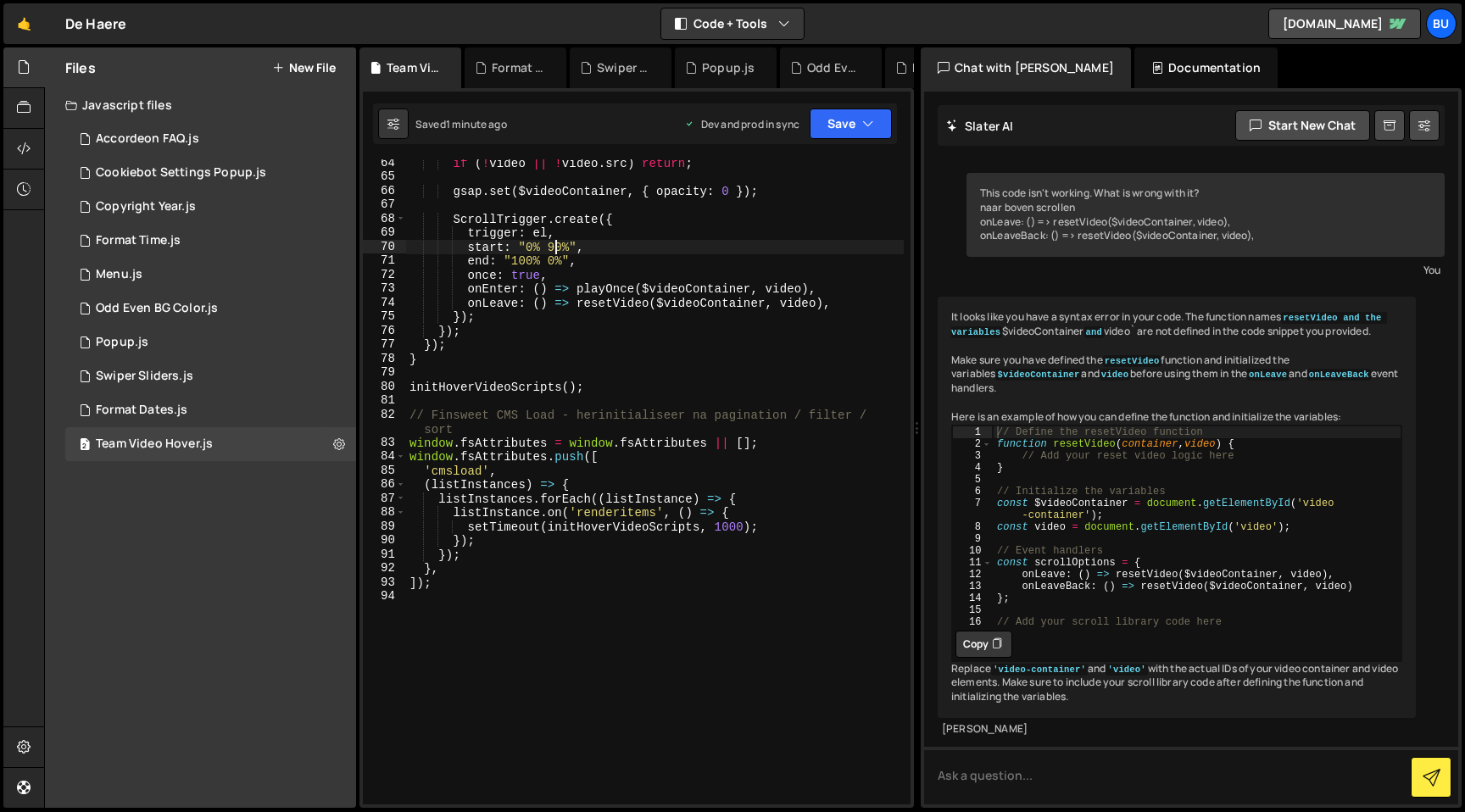
click at [555, 245] on div "if ( ! video || ! video . src ) return ; gsap . set ( $videoContainer , { opaci…" at bounding box center [655, 492] width 498 height 673
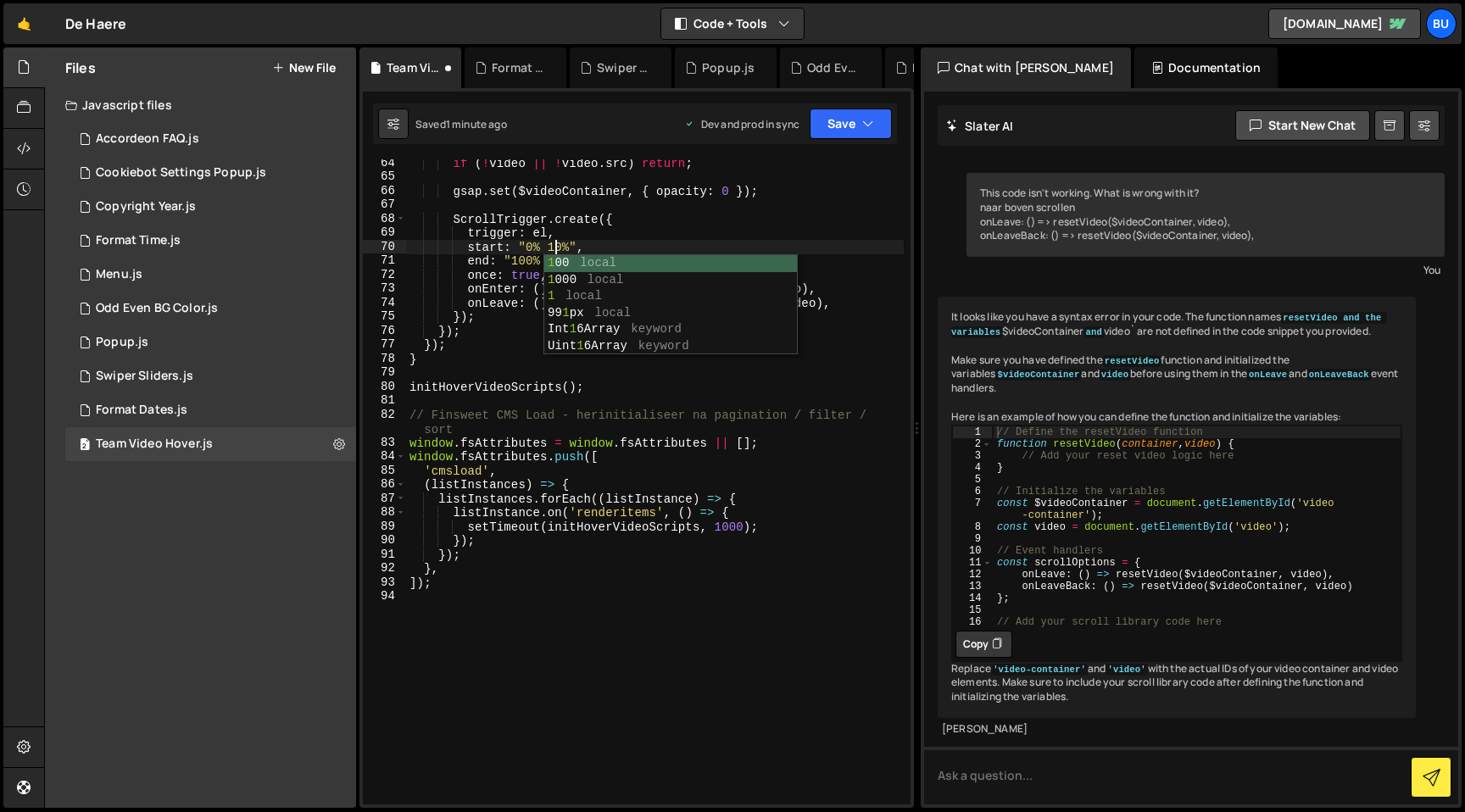
scroll to position [0, 10]
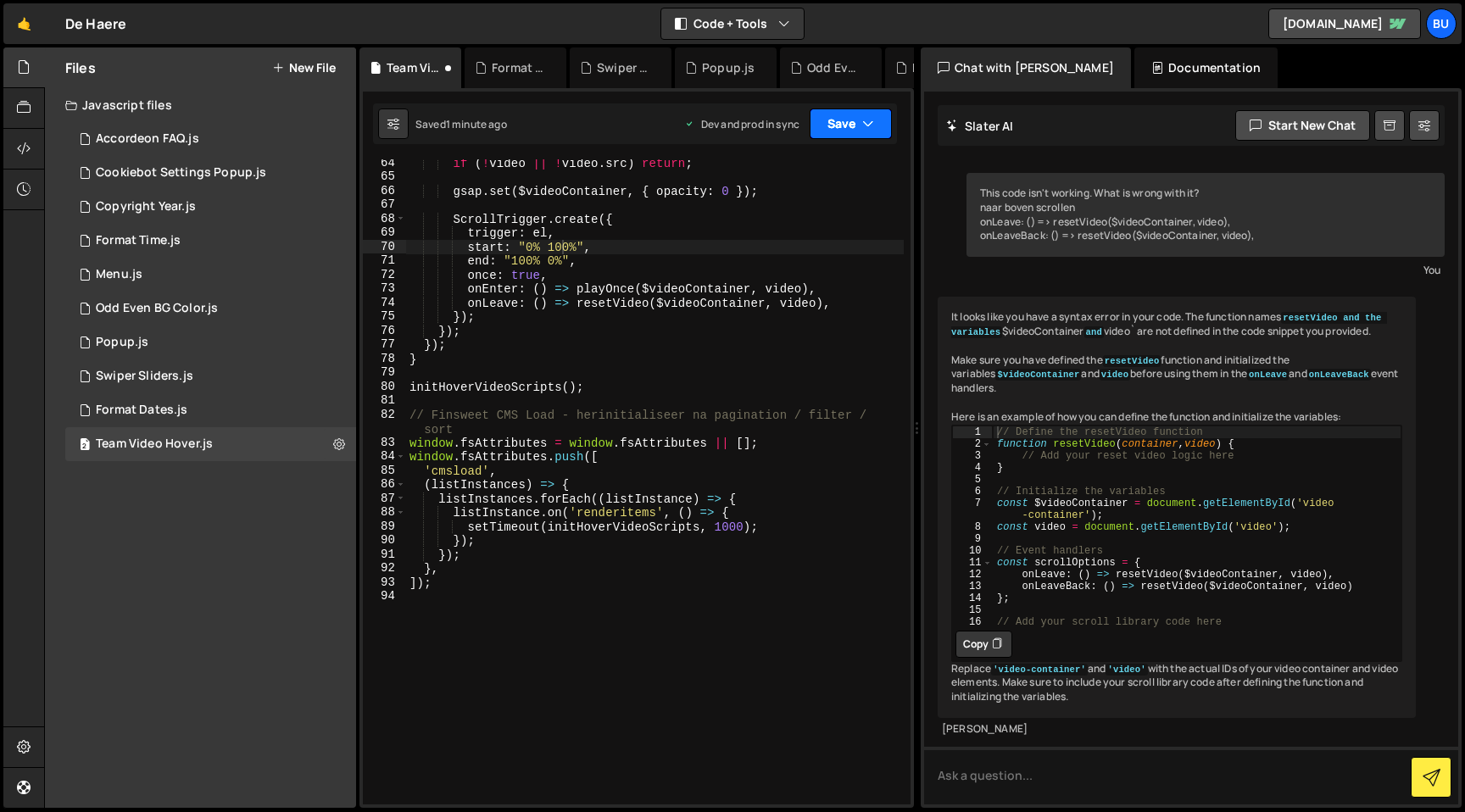
click at [853, 120] on button "Save" at bounding box center [850, 123] width 82 height 31
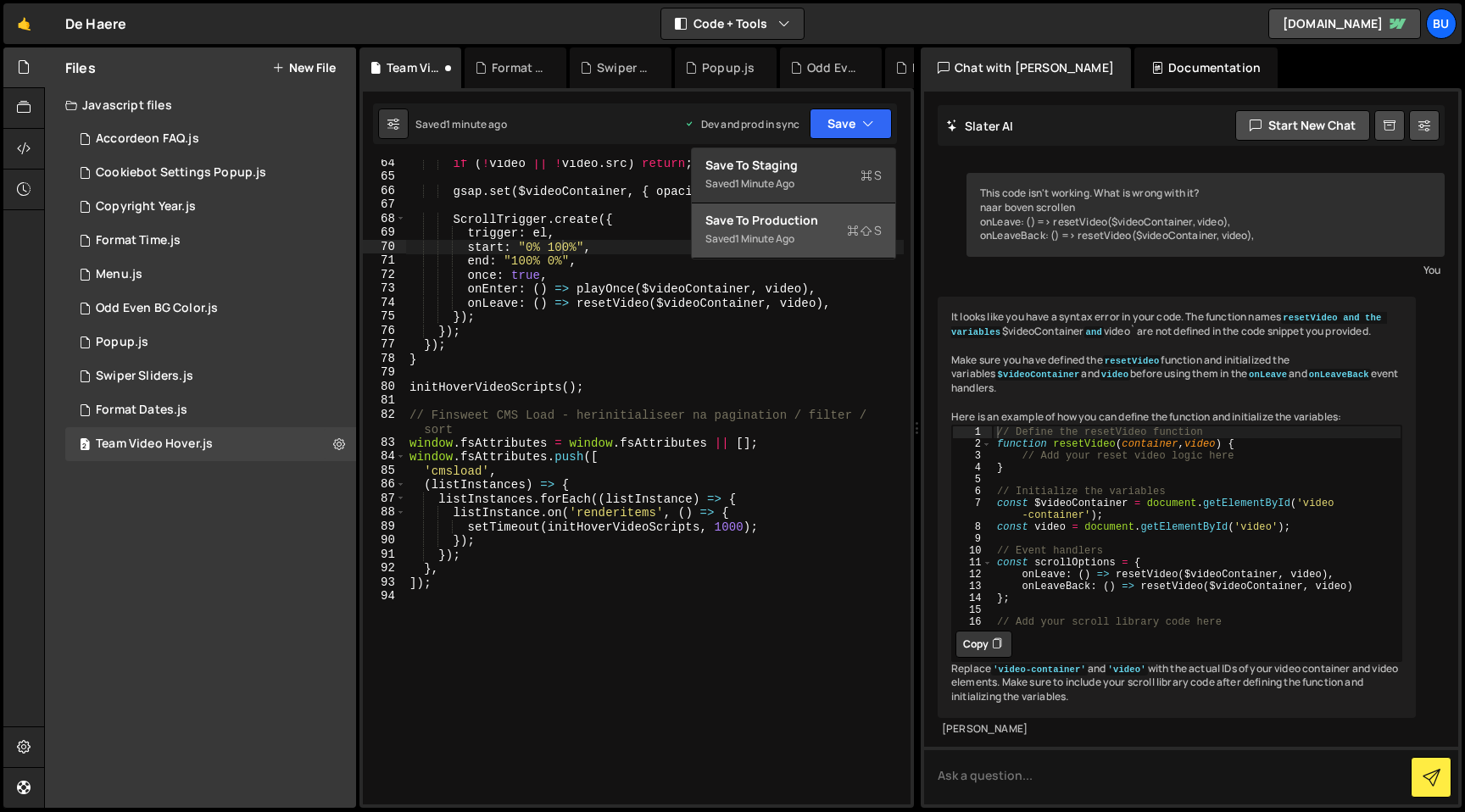
click at [783, 250] on button "Save to Production S Saved 1 minute ago" at bounding box center [794, 231] width 203 height 56
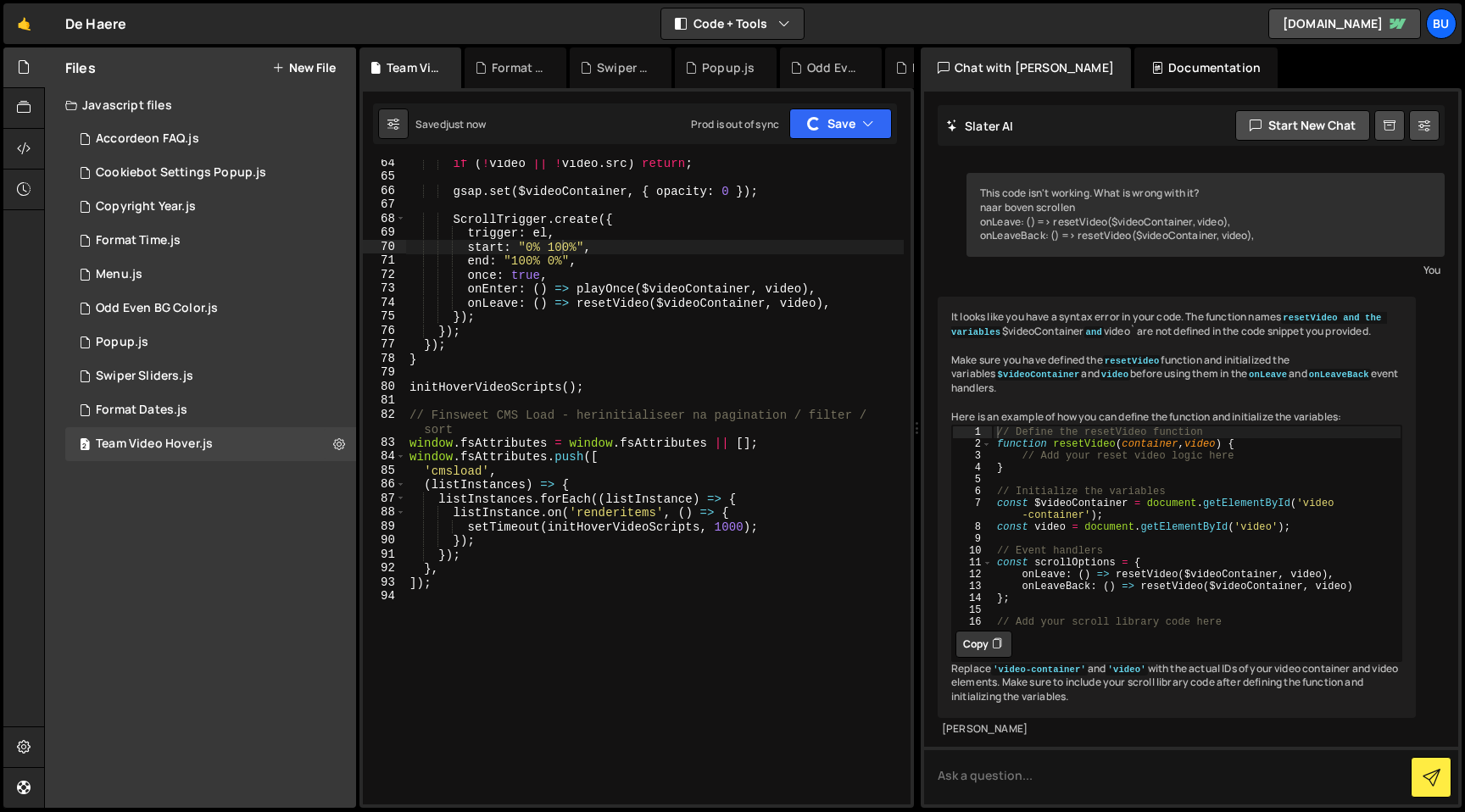
type textarea "ScrollTrigger.create({"
click at [764, 222] on div "if ( ! video || ! video . src ) return ; gsap . set ( $videoContainer , { opaci…" at bounding box center [655, 492] width 498 height 673
